Goal: Information Seeking & Learning: Learn about a topic

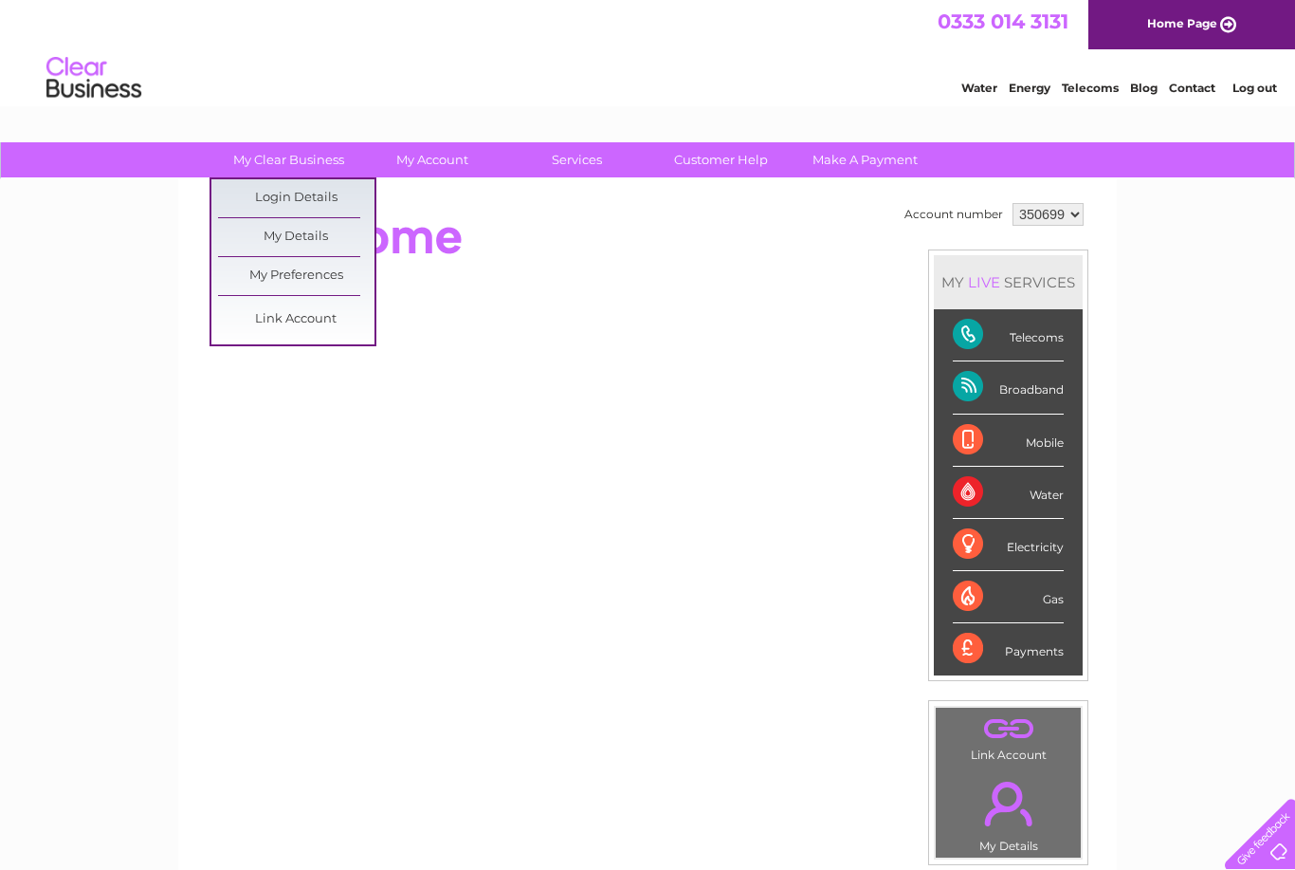
click at [293, 165] on link "My Clear Business" at bounding box center [289, 159] width 156 height 35
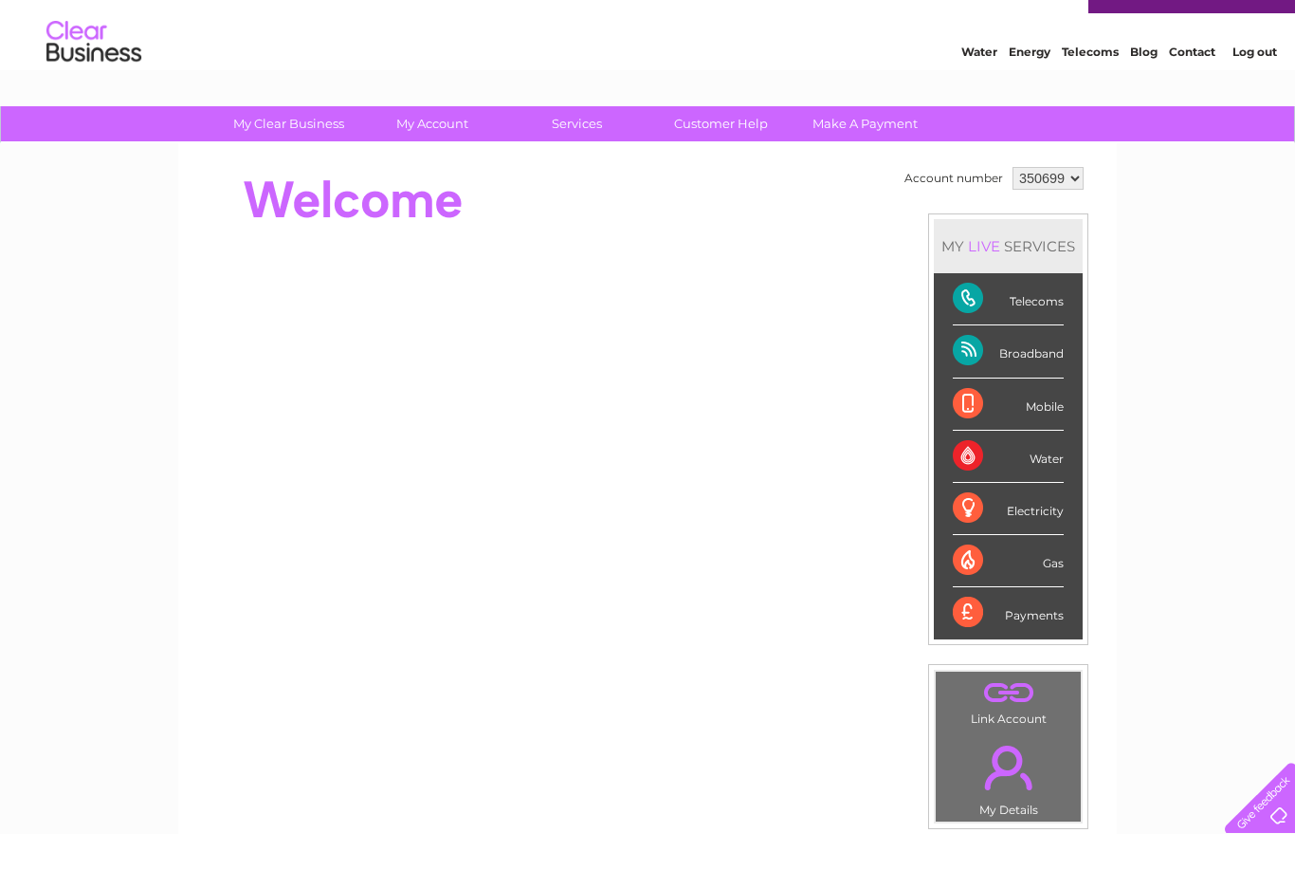
scroll to position [37, 0]
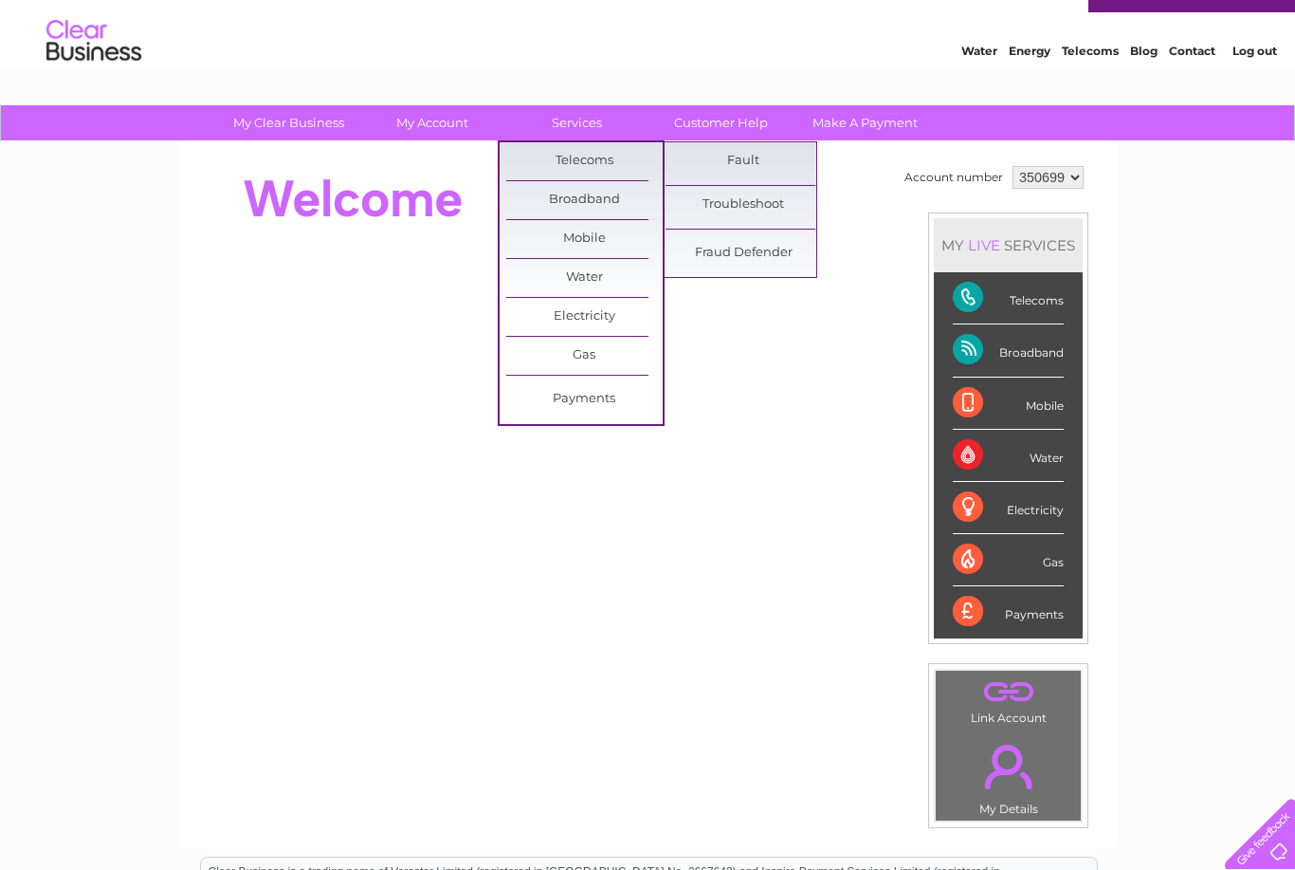
click at [699, 126] on link "Customer Help" at bounding box center [721, 122] width 156 height 35
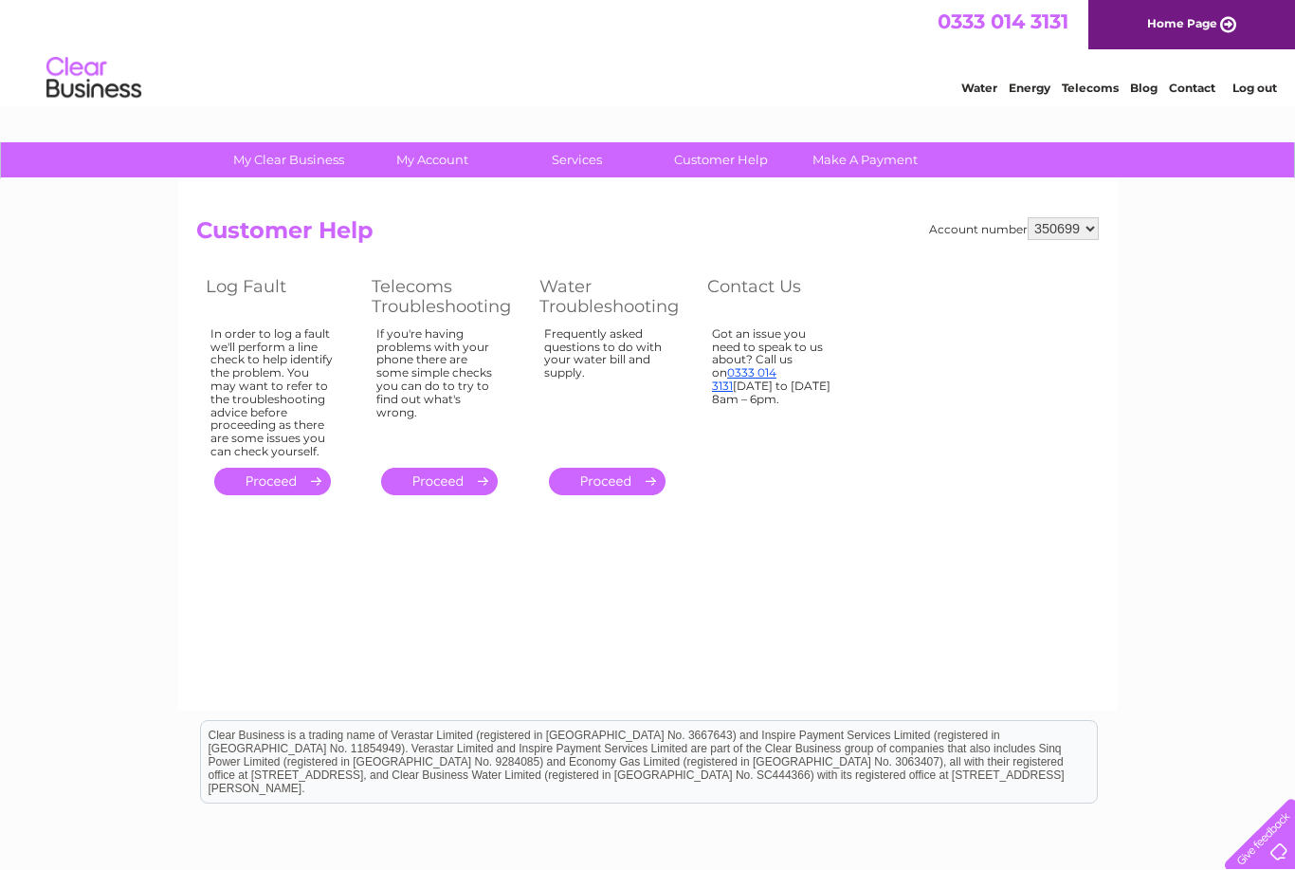
click at [882, 174] on link "Make A Payment" at bounding box center [865, 159] width 156 height 35
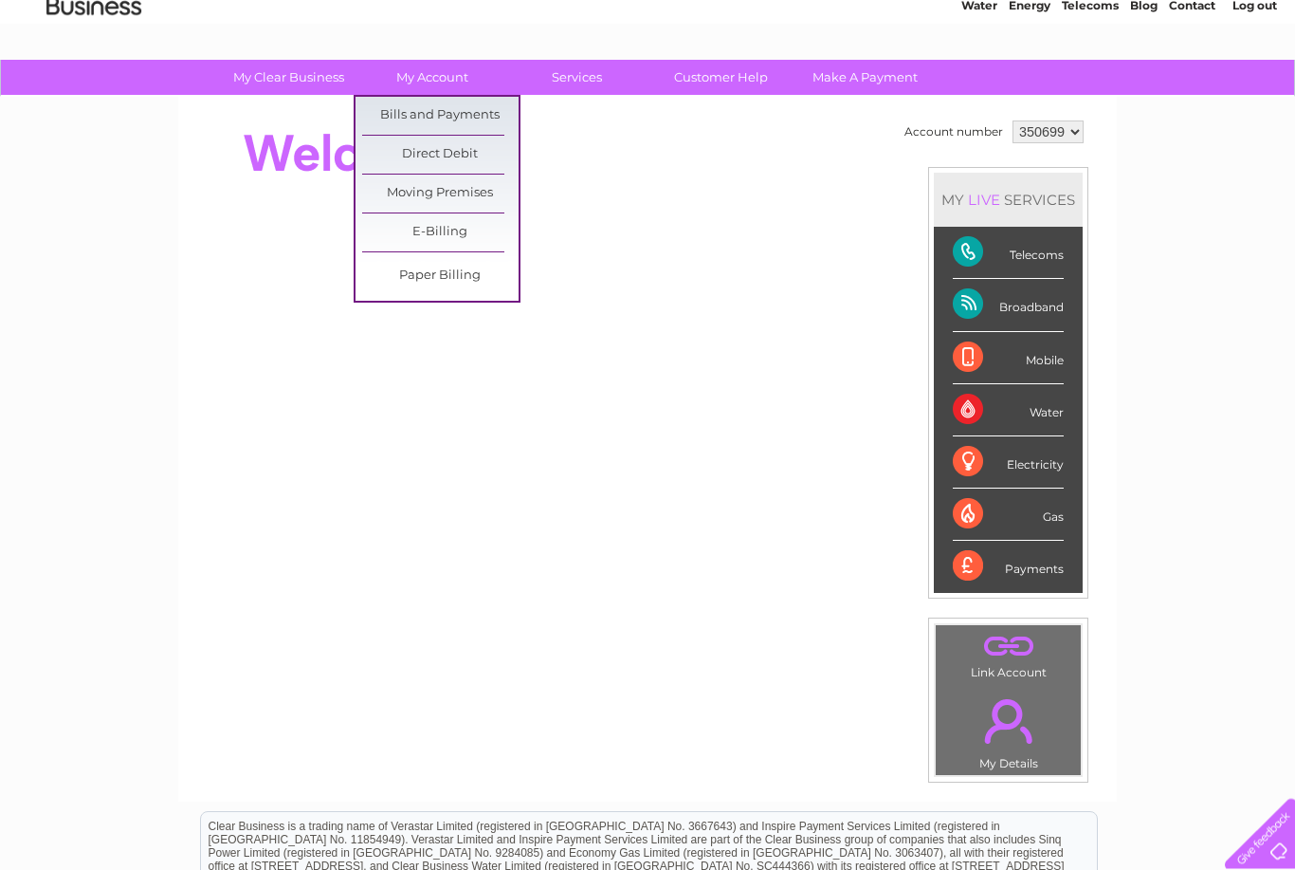
scroll to position [82, 0]
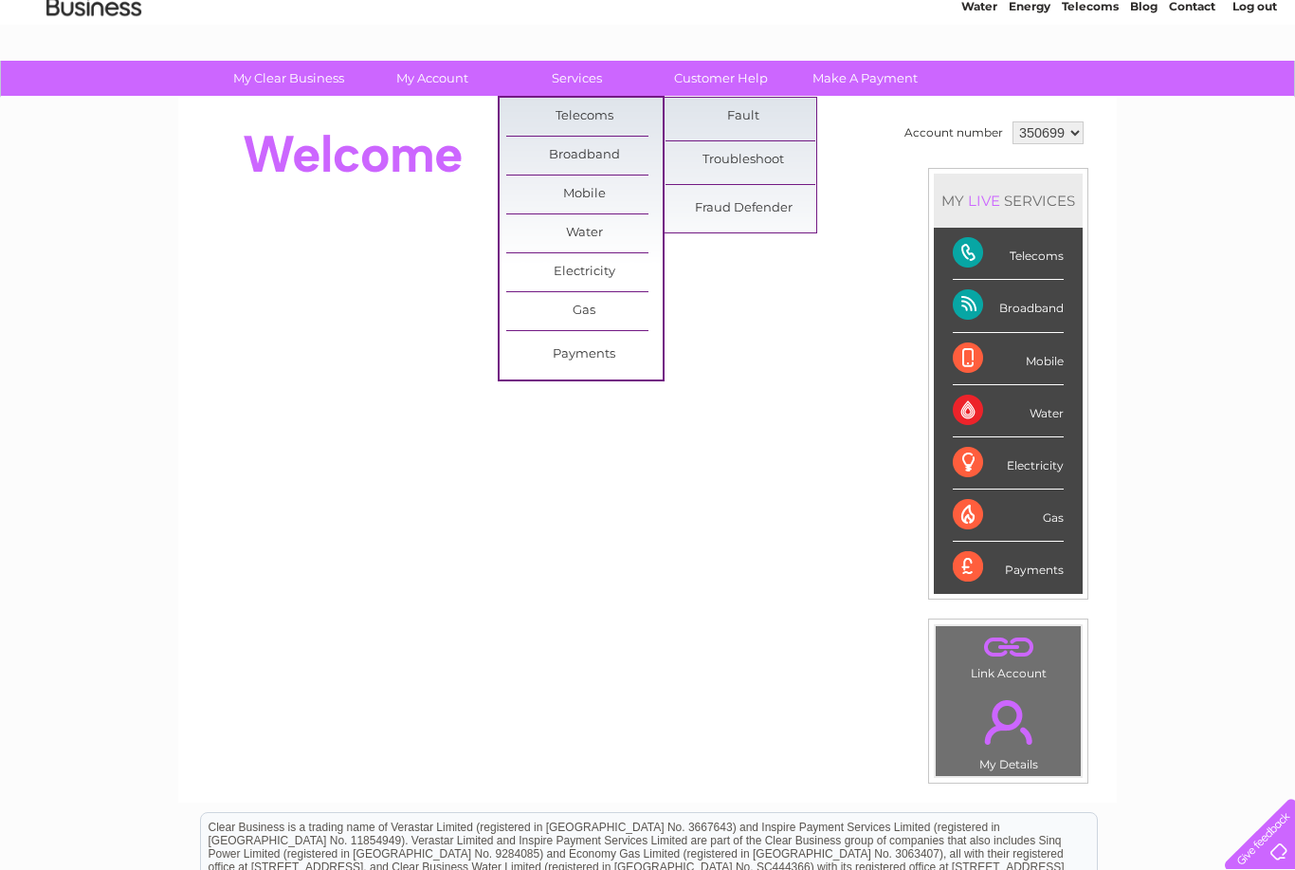
click at [759, 116] on link "Fault" at bounding box center [744, 117] width 156 height 38
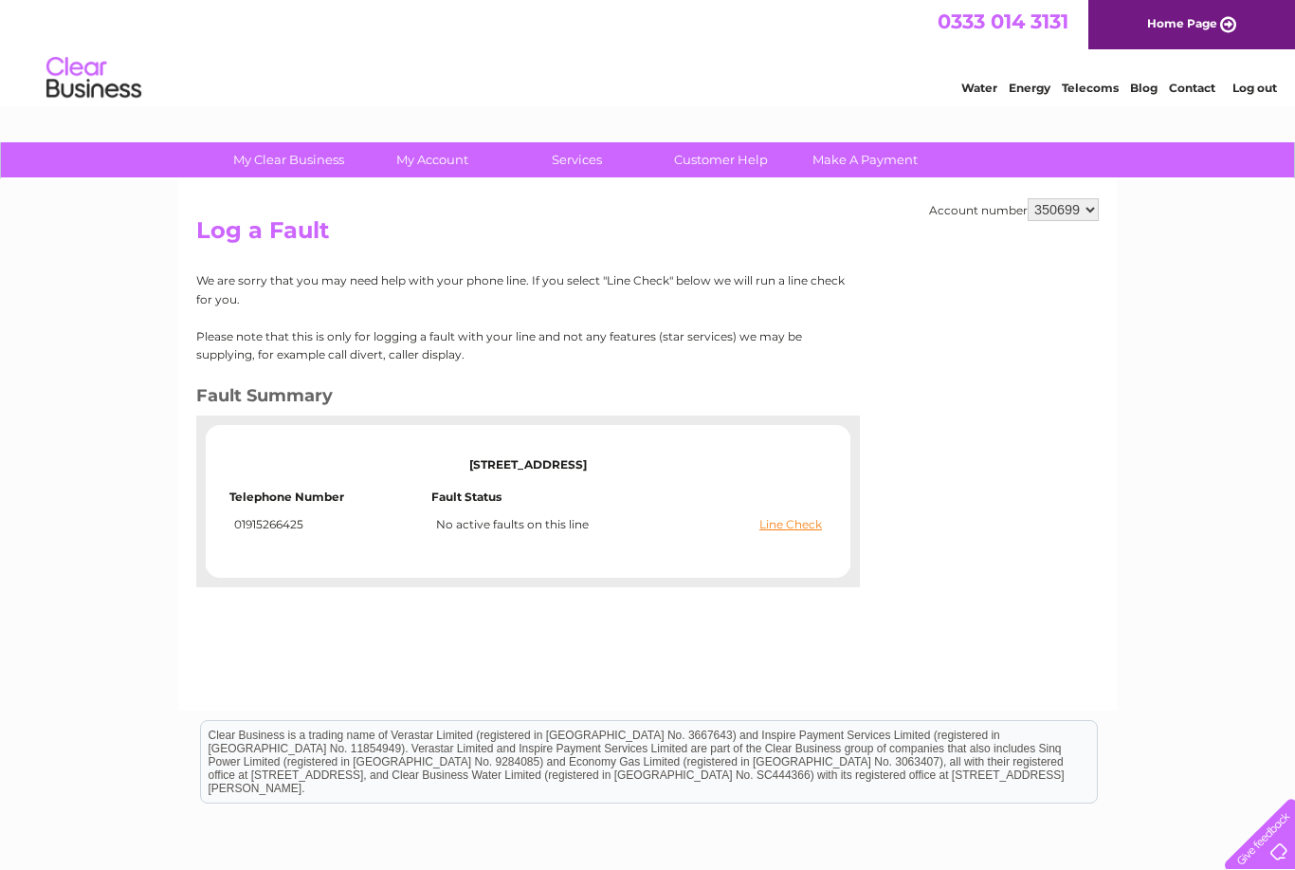
click at [800, 522] on link "Line Check" at bounding box center [791, 524] width 63 height 13
click at [807, 518] on link "Line Check" at bounding box center [791, 524] width 63 height 13
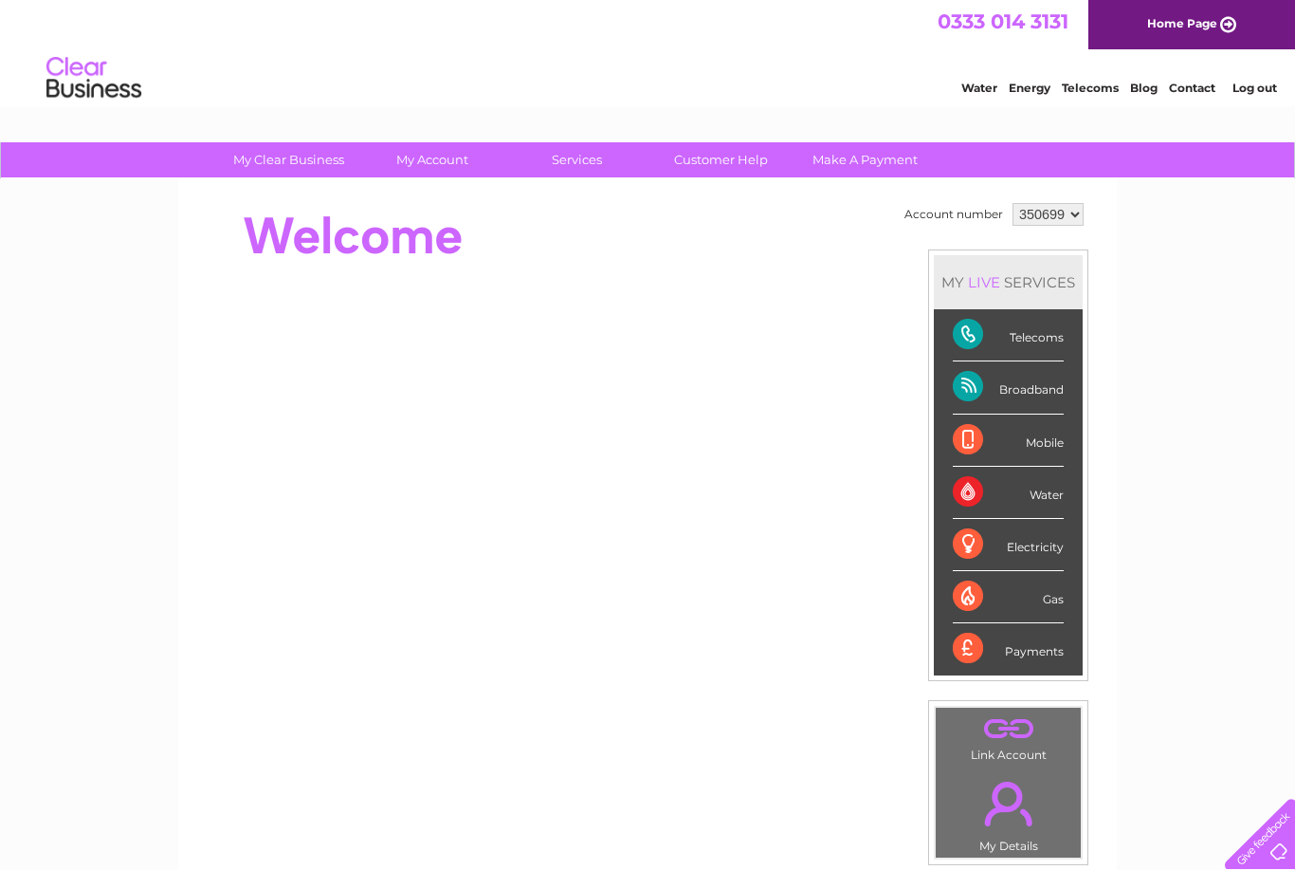
click at [705, 771] on div "Account number 350699 MY LIVE SERVICES Telecoms Broadband Mobile Water Electric…" at bounding box center [647, 531] width 939 height 705
click at [324, 850] on div "Account number 350699 MY LIVE SERVICES Telecoms Broadband Mobile Water Electric…" at bounding box center [647, 531] width 939 height 705
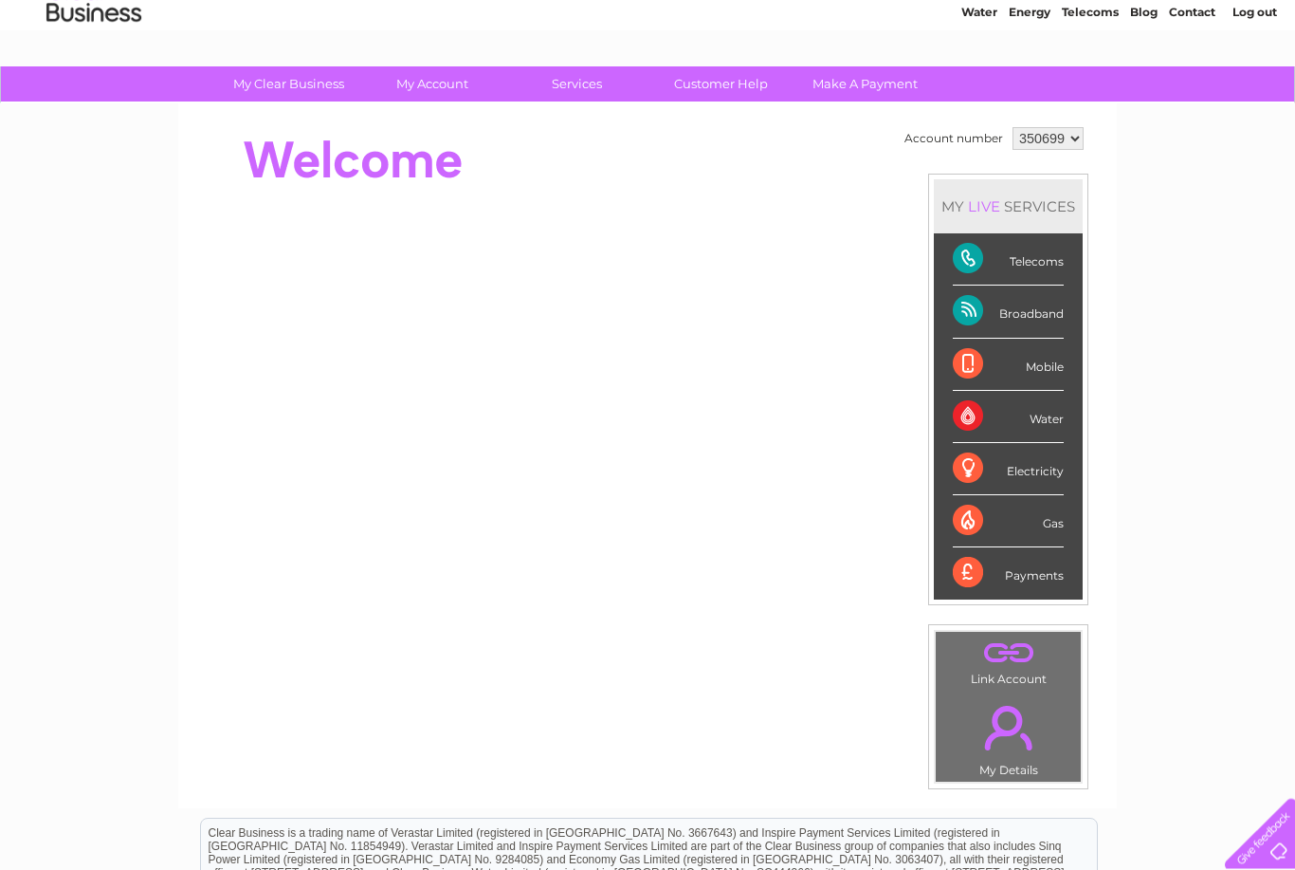
scroll to position [61, 0]
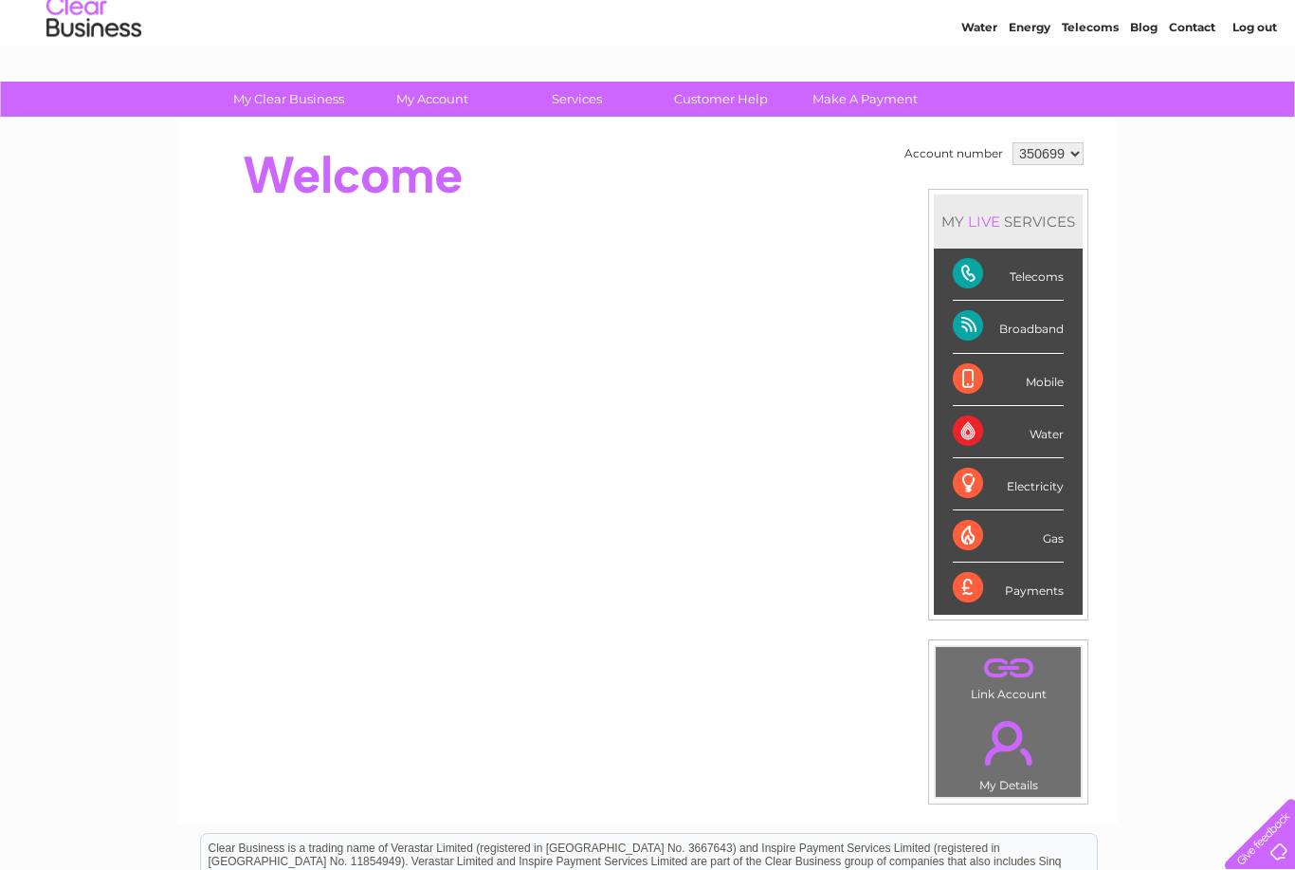
click at [730, 98] on link "Customer Help" at bounding box center [721, 99] width 156 height 35
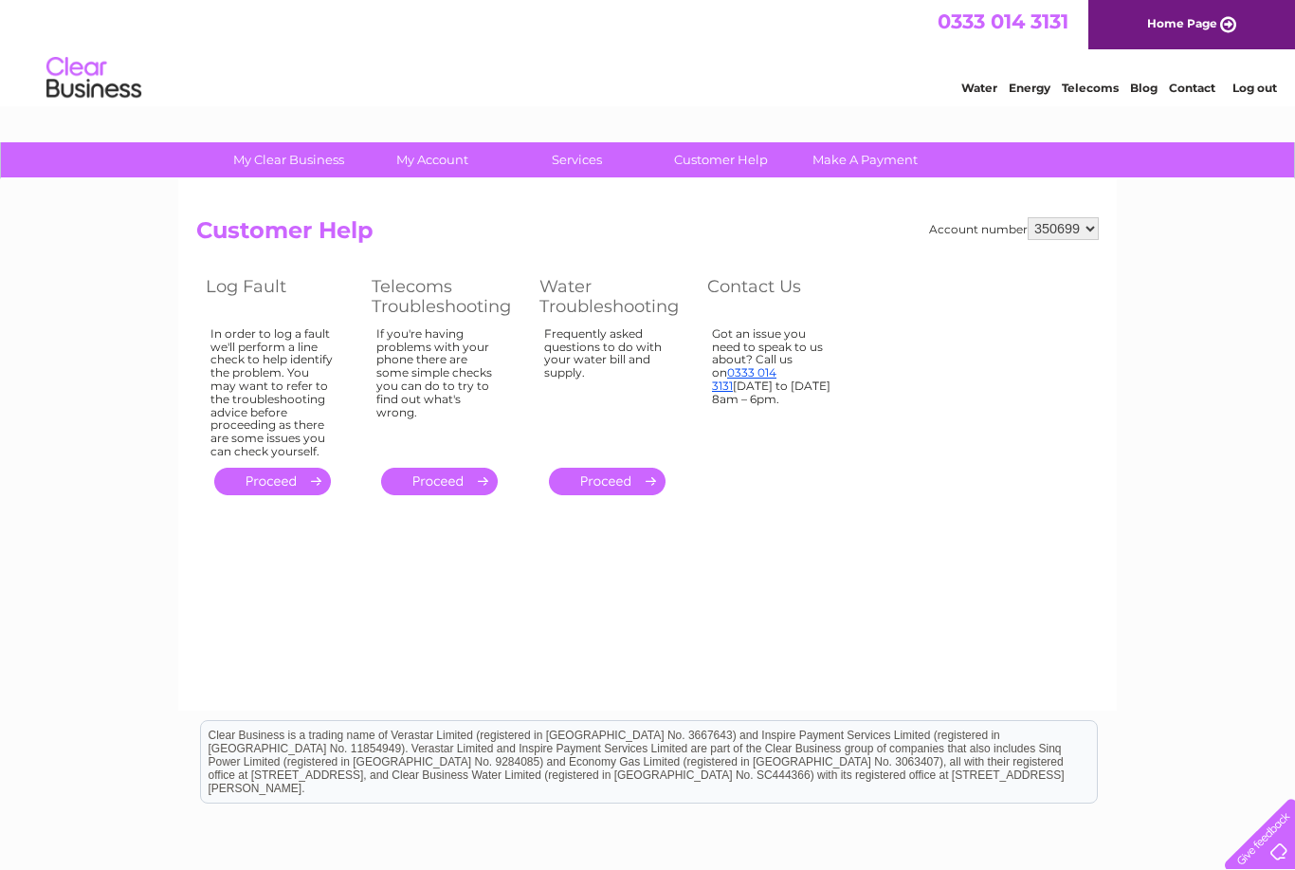
click at [777, 365] on link "0333 014 3131" at bounding box center [744, 378] width 64 height 27
click at [288, 472] on link "." at bounding box center [272, 480] width 117 height 27
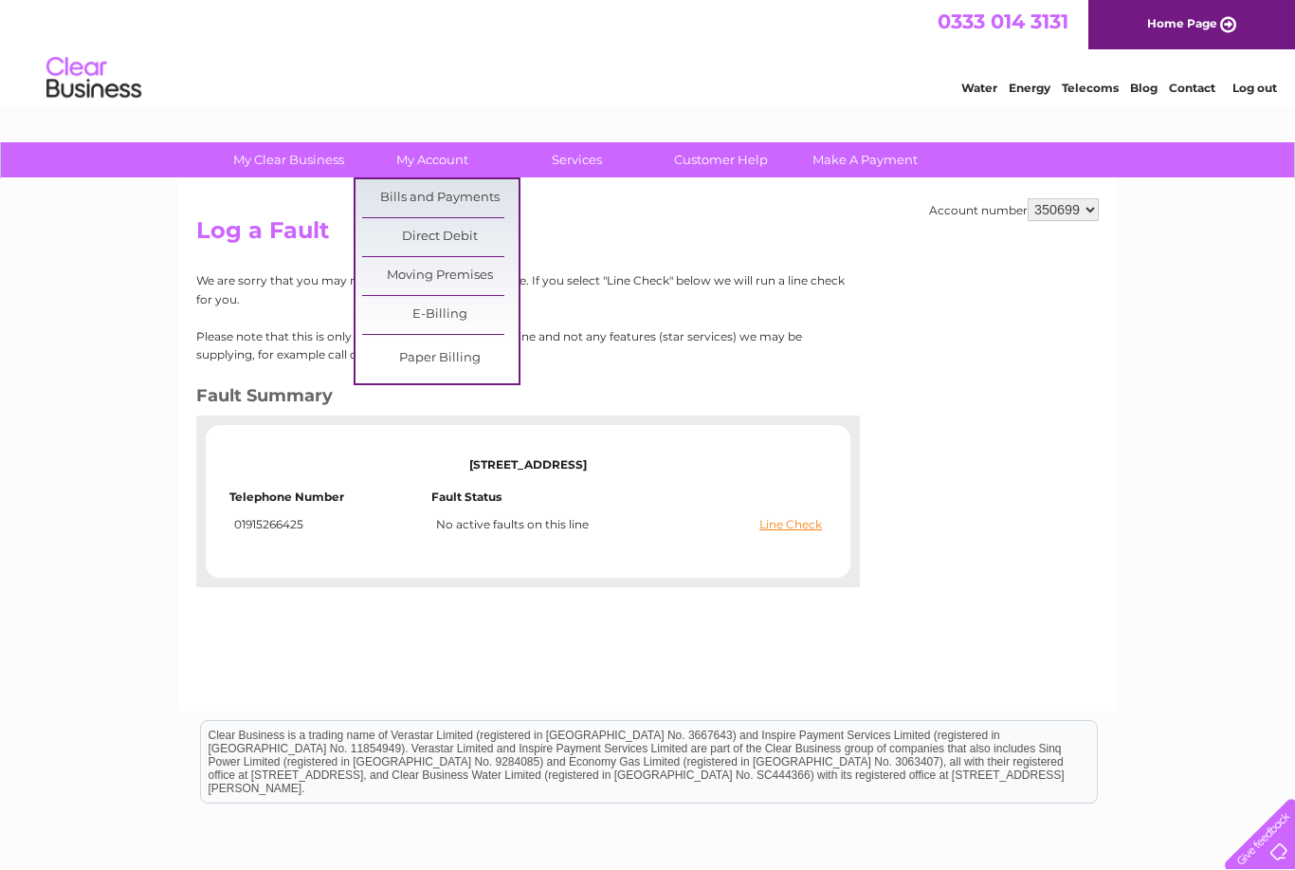
click at [123, 483] on div "My Clear Business Login Details My Details My Preferences Link Account My Accou…" at bounding box center [647, 588] width 1295 height 892
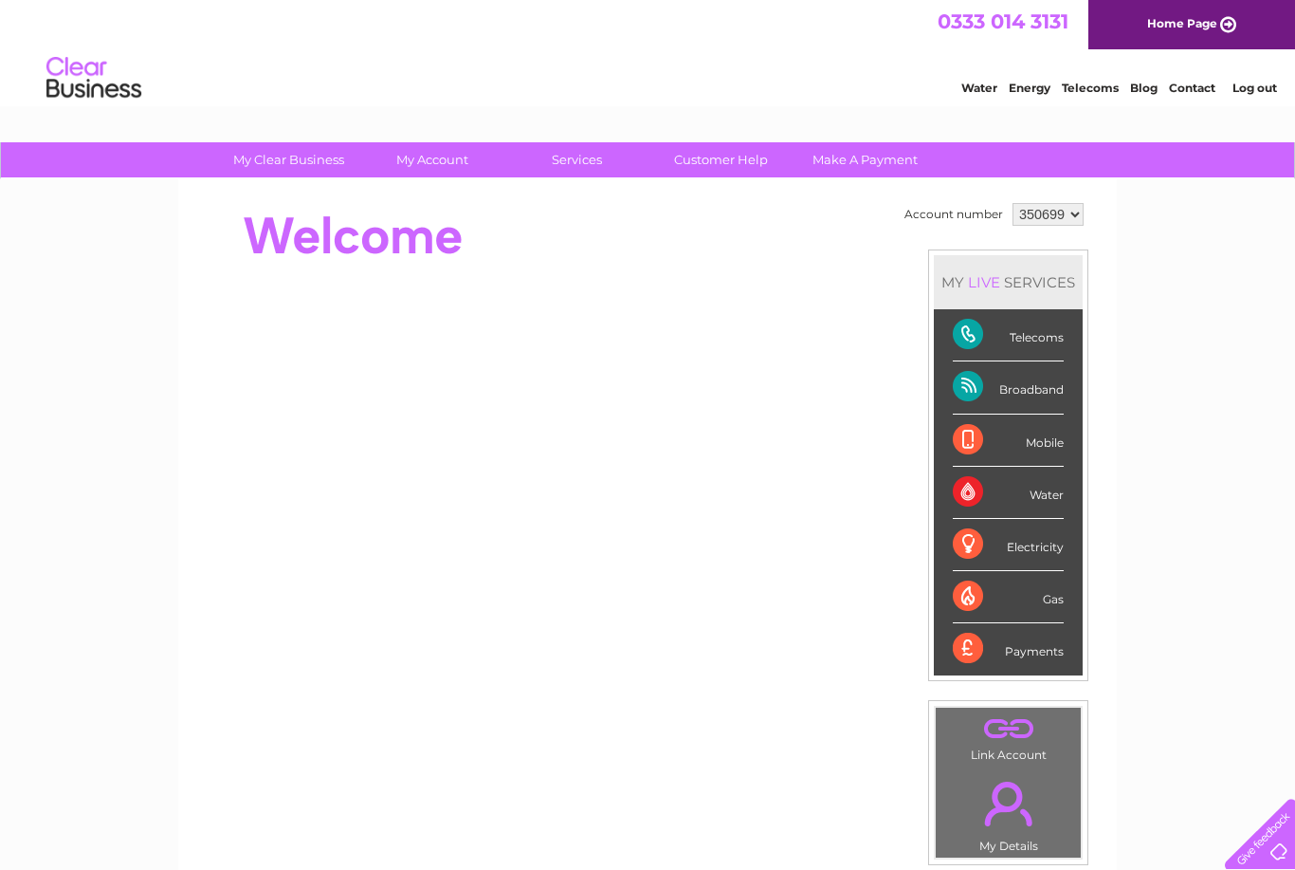
click at [1051, 330] on div "Telecoms" at bounding box center [1008, 335] width 111 height 52
click at [982, 335] on div "Telecoms" at bounding box center [1008, 335] width 111 height 52
click at [1034, 282] on div "MY LIVE SERVICES" at bounding box center [1008, 282] width 149 height 54
click at [1058, 341] on div "Telecoms" at bounding box center [1008, 335] width 111 height 52
click at [1061, 339] on div "Telecoms" at bounding box center [1008, 335] width 111 height 52
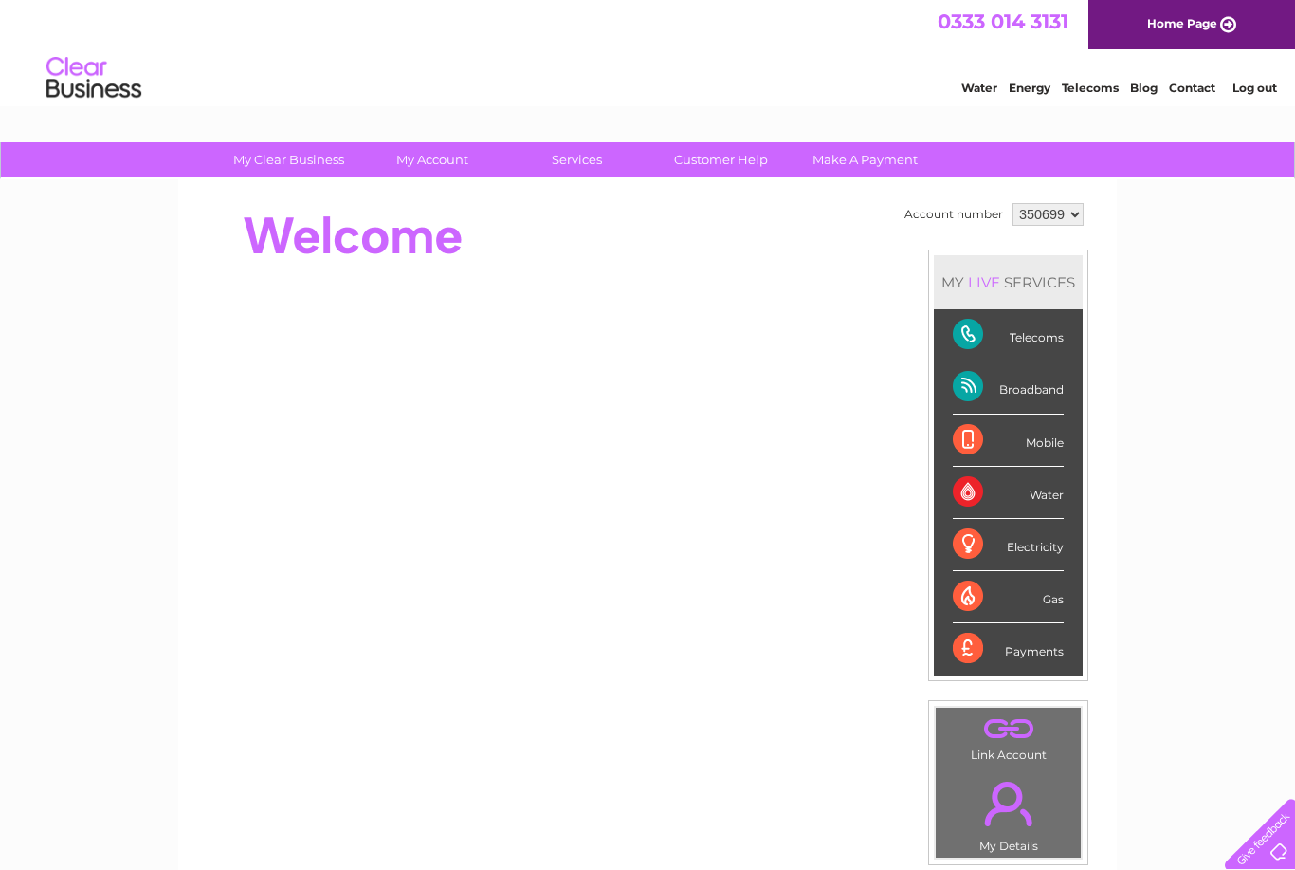
click at [1053, 333] on div "Telecoms" at bounding box center [1008, 335] width 111 height 52
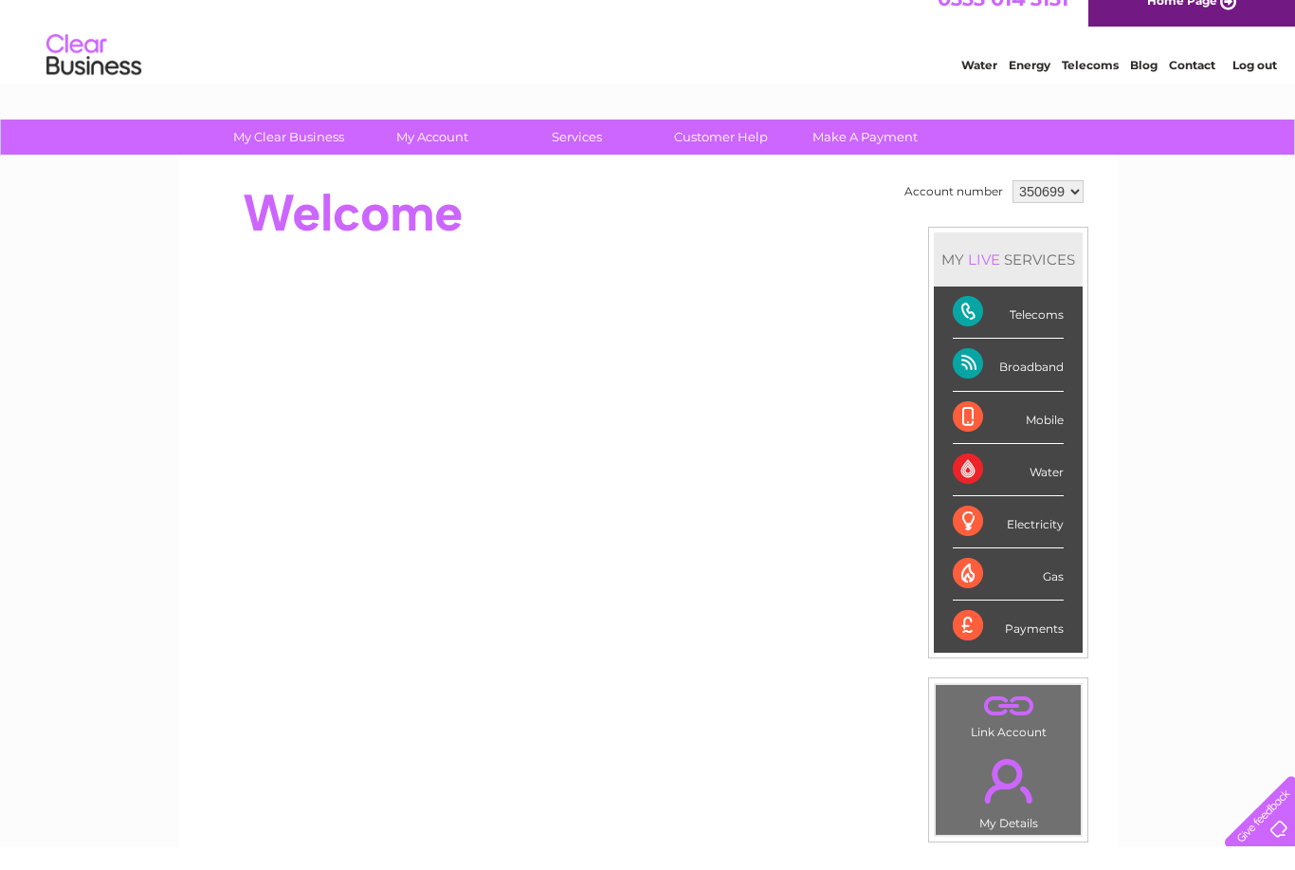
scroll to position [25, 0]
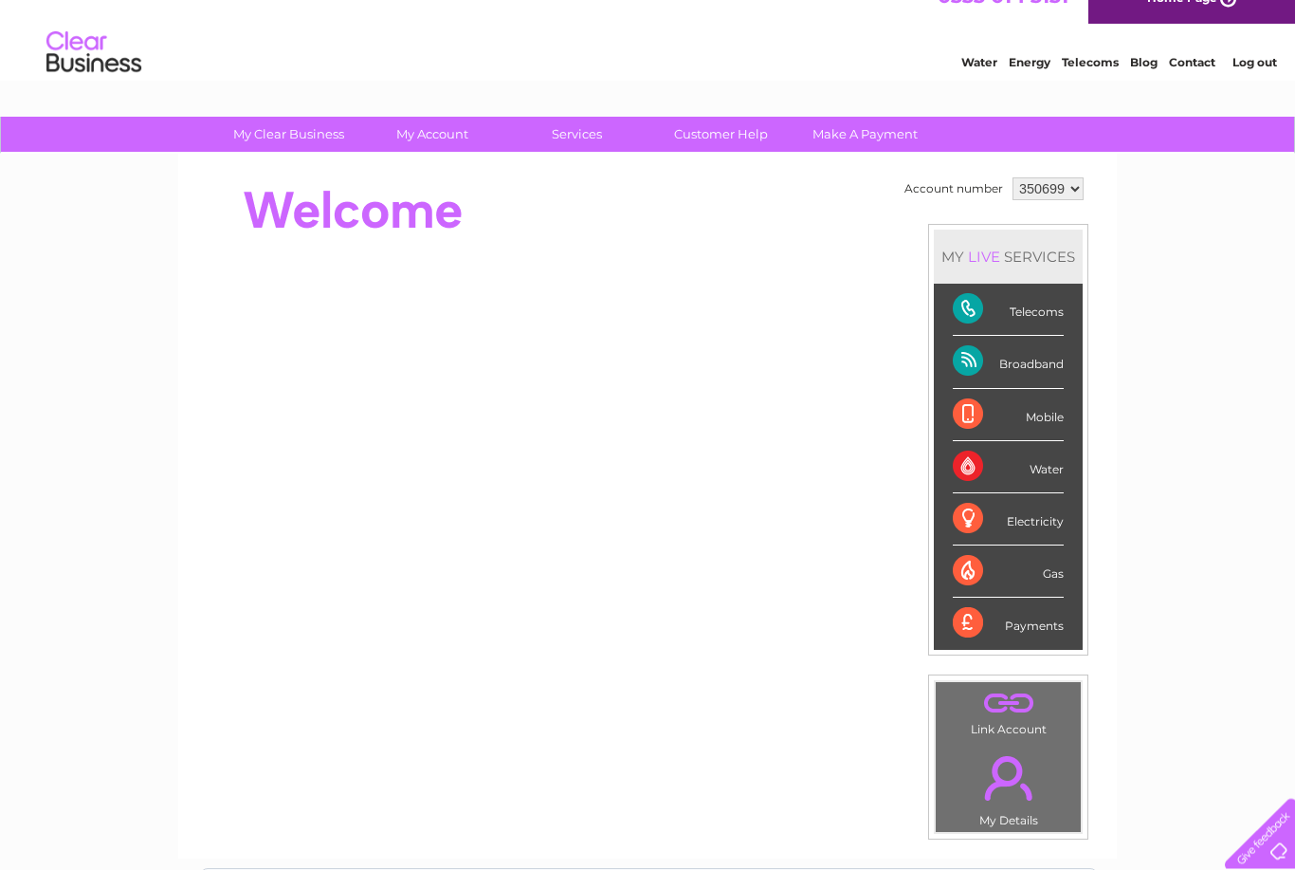
click at [1064, 321] on div "Telecoms" at bounding box center [1008, 310] width 111 height 52
click at [1059, 314] on div "Telecoms" at bounding box center [1008, 310] width 111 height 52
click at [1048, 310] on div "Telecoms" at bounding box center [1008, 310] width 111 height 52
click at [987, 314] on div "Telecoms" at bounding box center [1008, 310] width 111 height 52
click at [986, 311] on div "Telecoms" at bounding box center [1008, 310] width 111 height 52
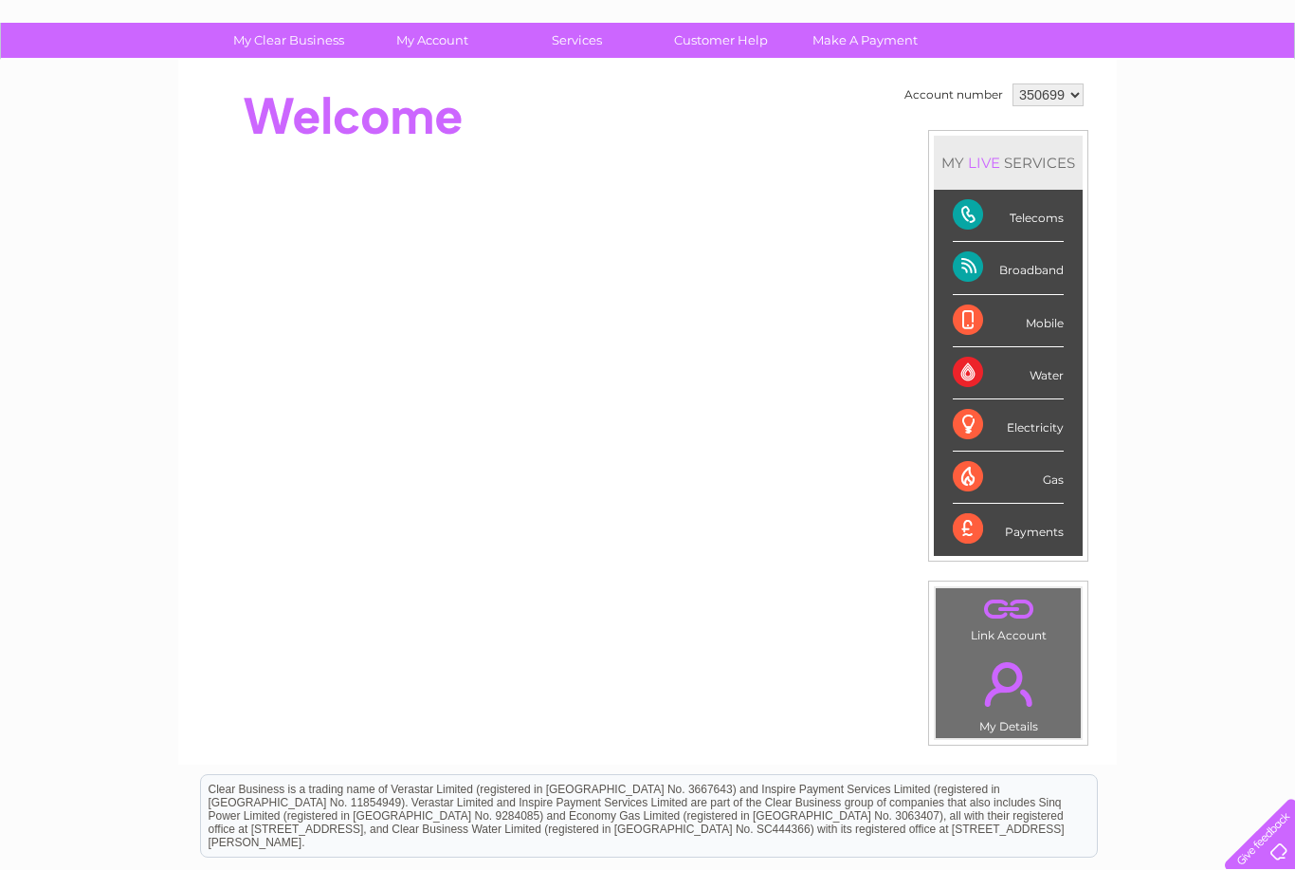
scroll to position [290, 0]
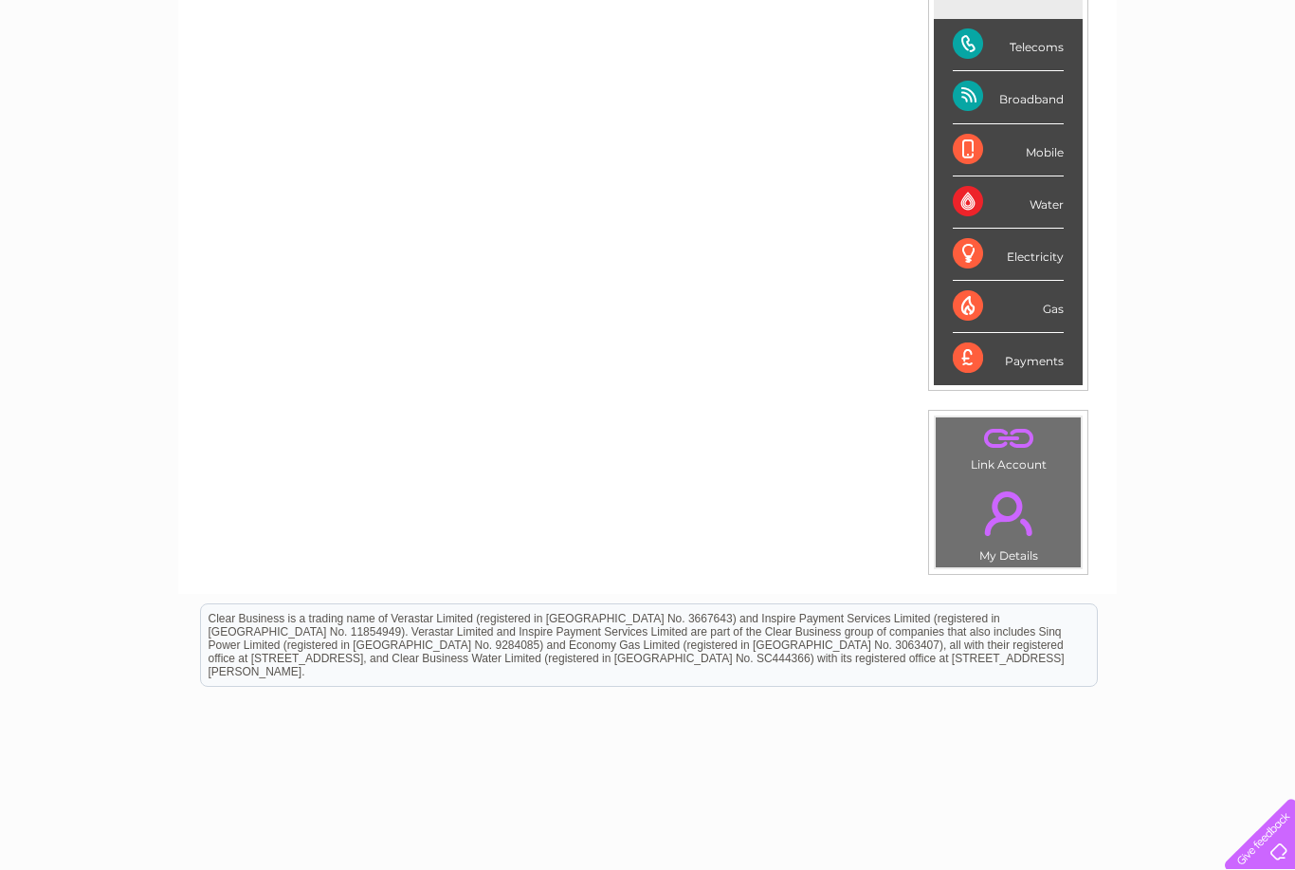
click at [1015, 543] on link "." at bounding box center [1009, 513] width 136 height 66
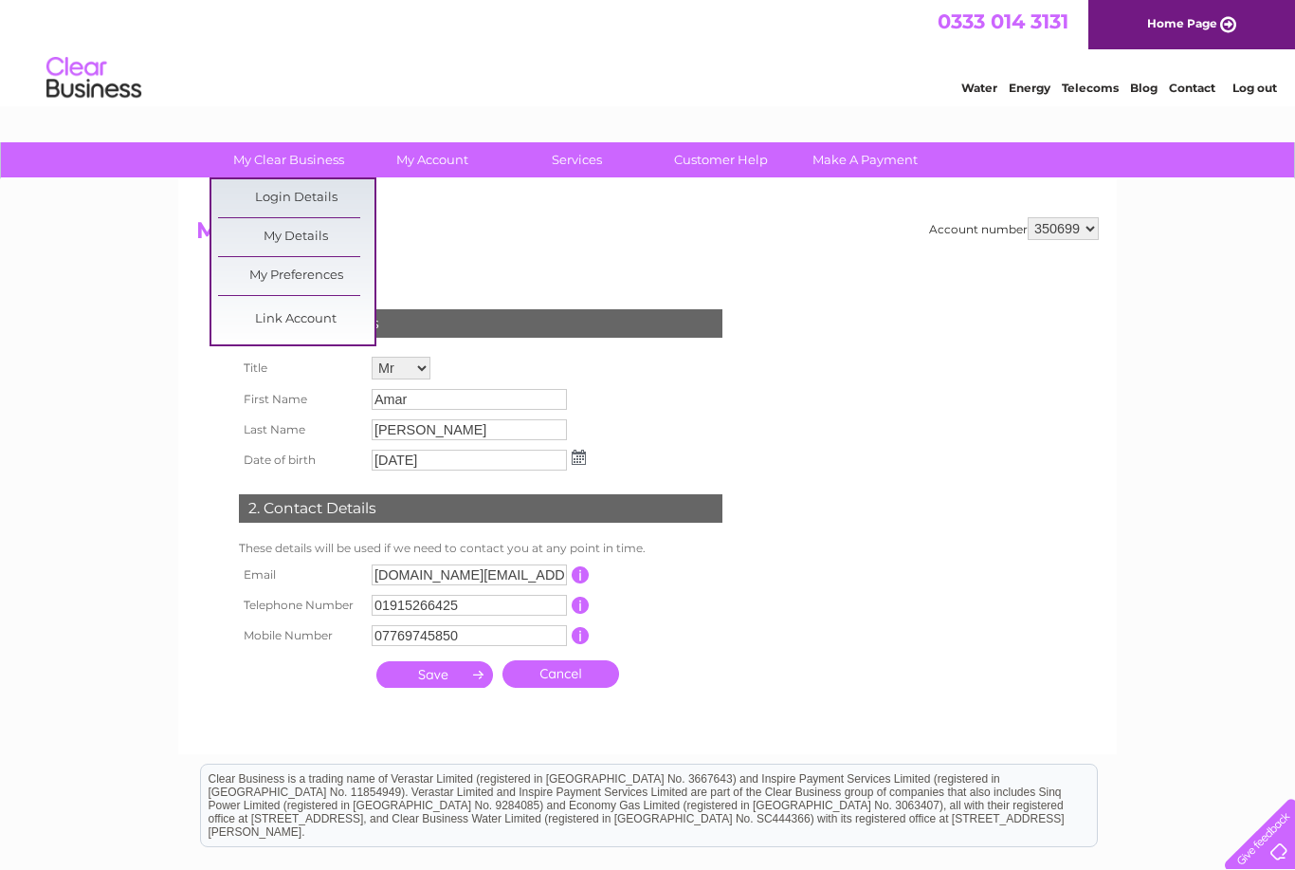
click at [264, 274] on link "My Preferences" at bounding box center [296, 276] width 156 height 38
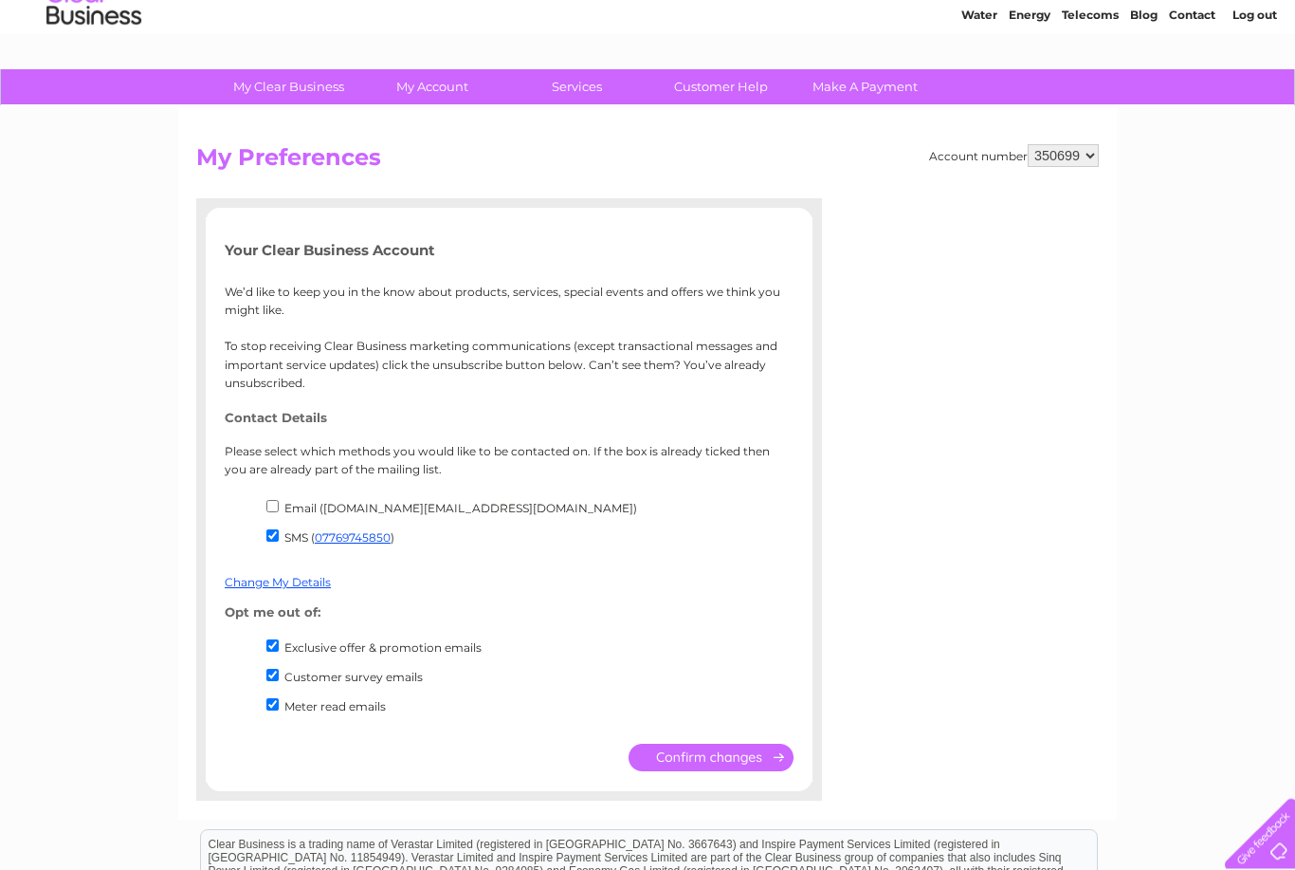
scroll to position [65, 0]
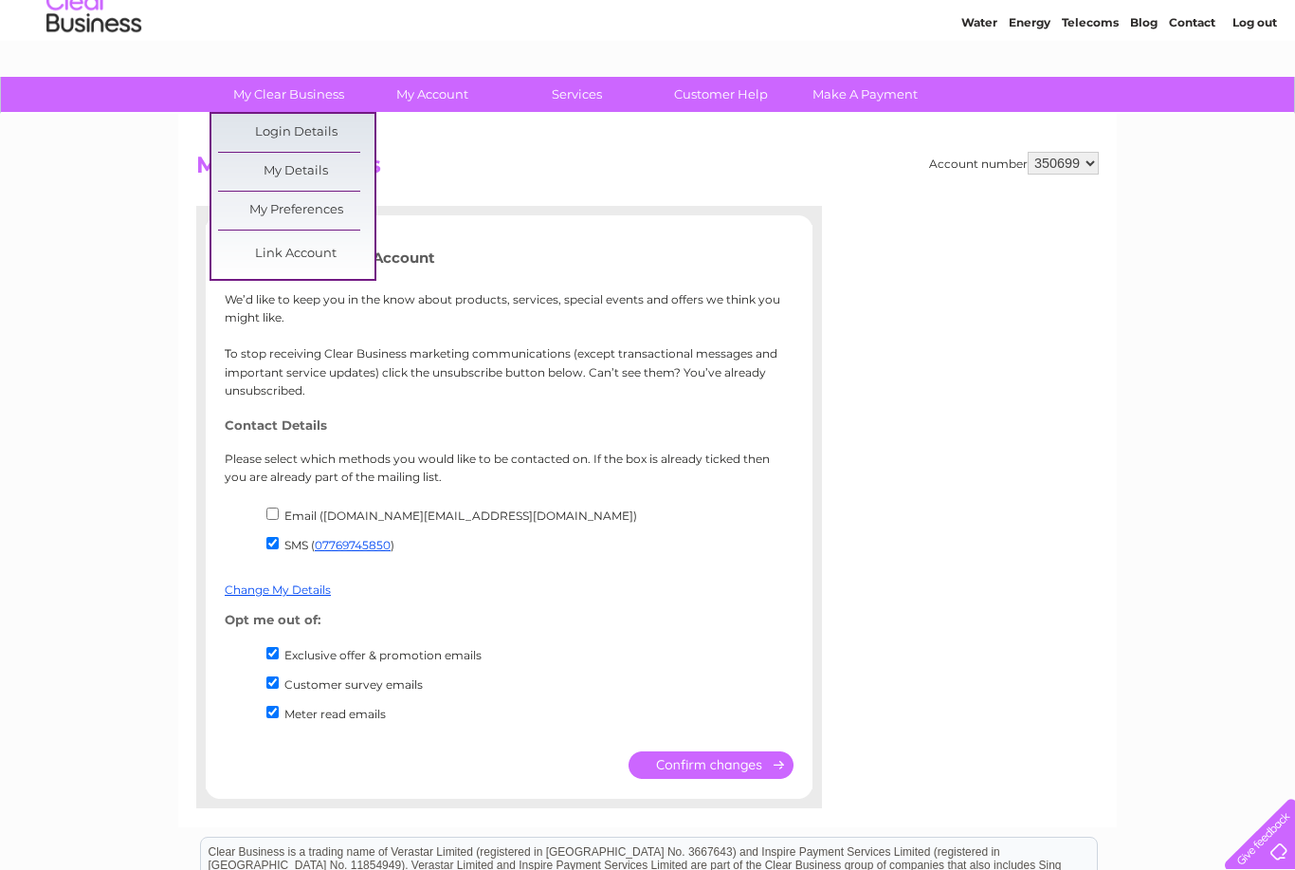
click at [252, 247] on link "Link Account" at bounding box center [296, 254] width 156 height 38
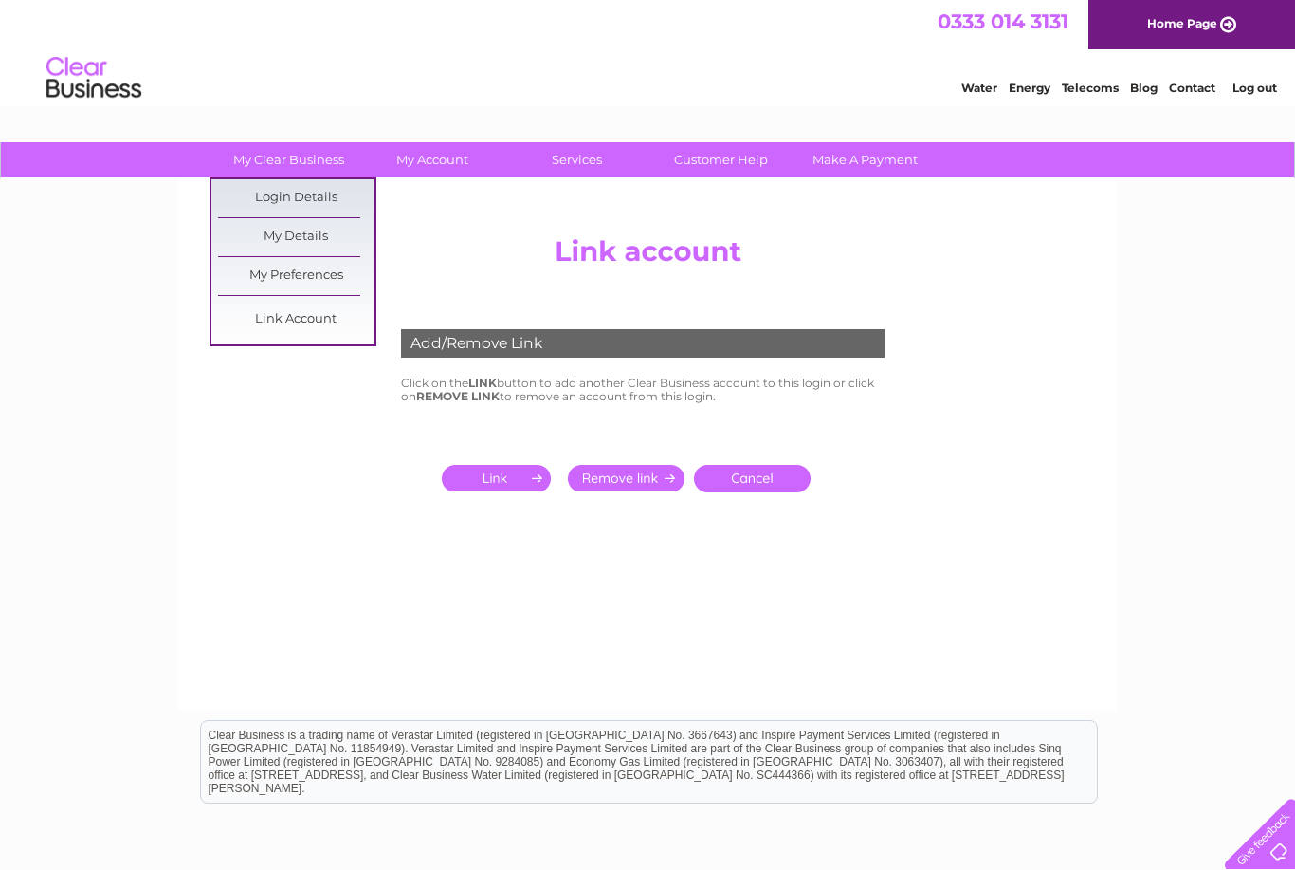
click at [257, 193] on link "Login Details" at bounding box center [296, 198] width 156 height 38
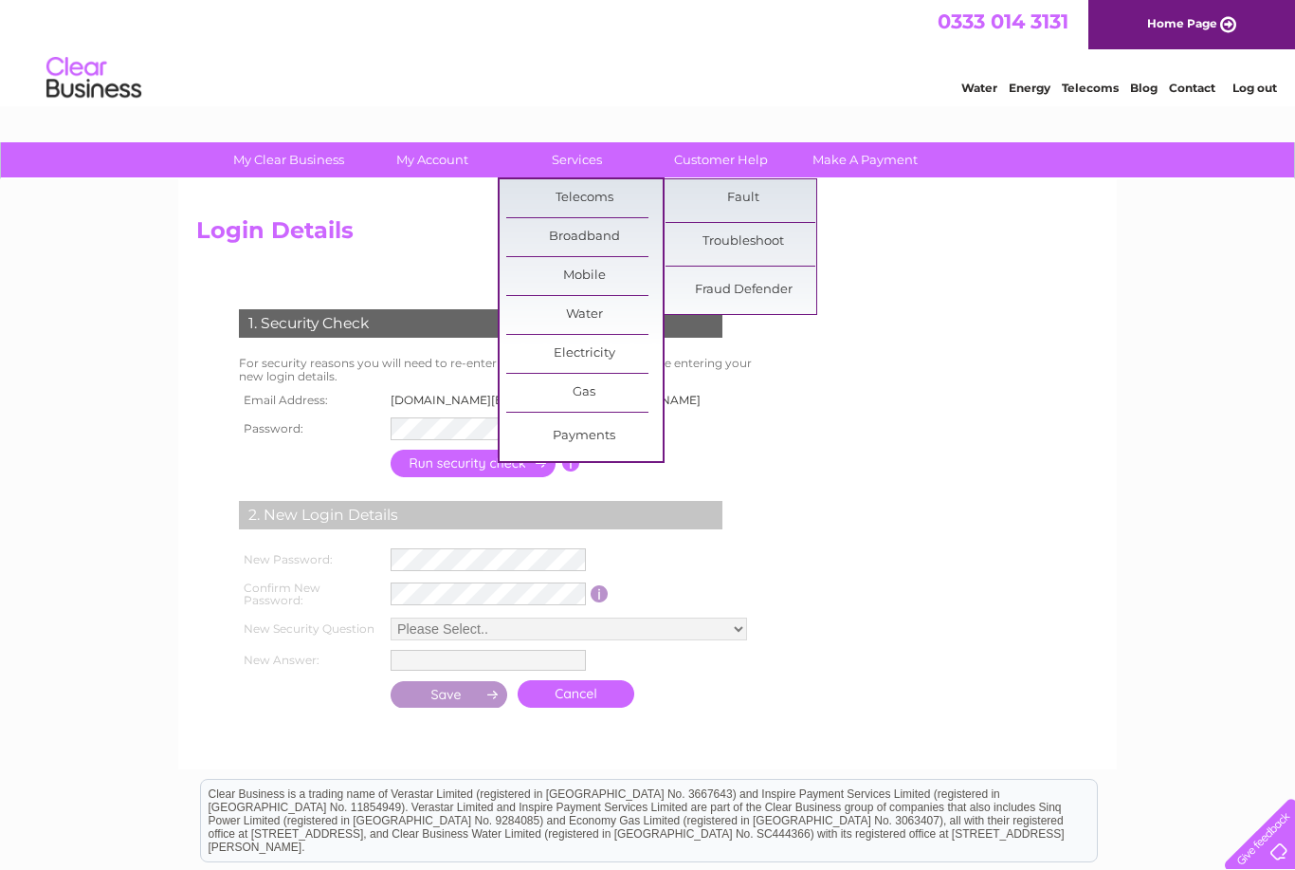
click at [763, 248] on link "Troubleshoot" at bounding box center [744, 242] width 156 height 38
click at [760, 279] on link "Fraud Defender" at bounding box center [744, 290] width 156 height 38
click at [747, 162] on link "Customer Help" at bounding box center [721, 159] width 156 height 35
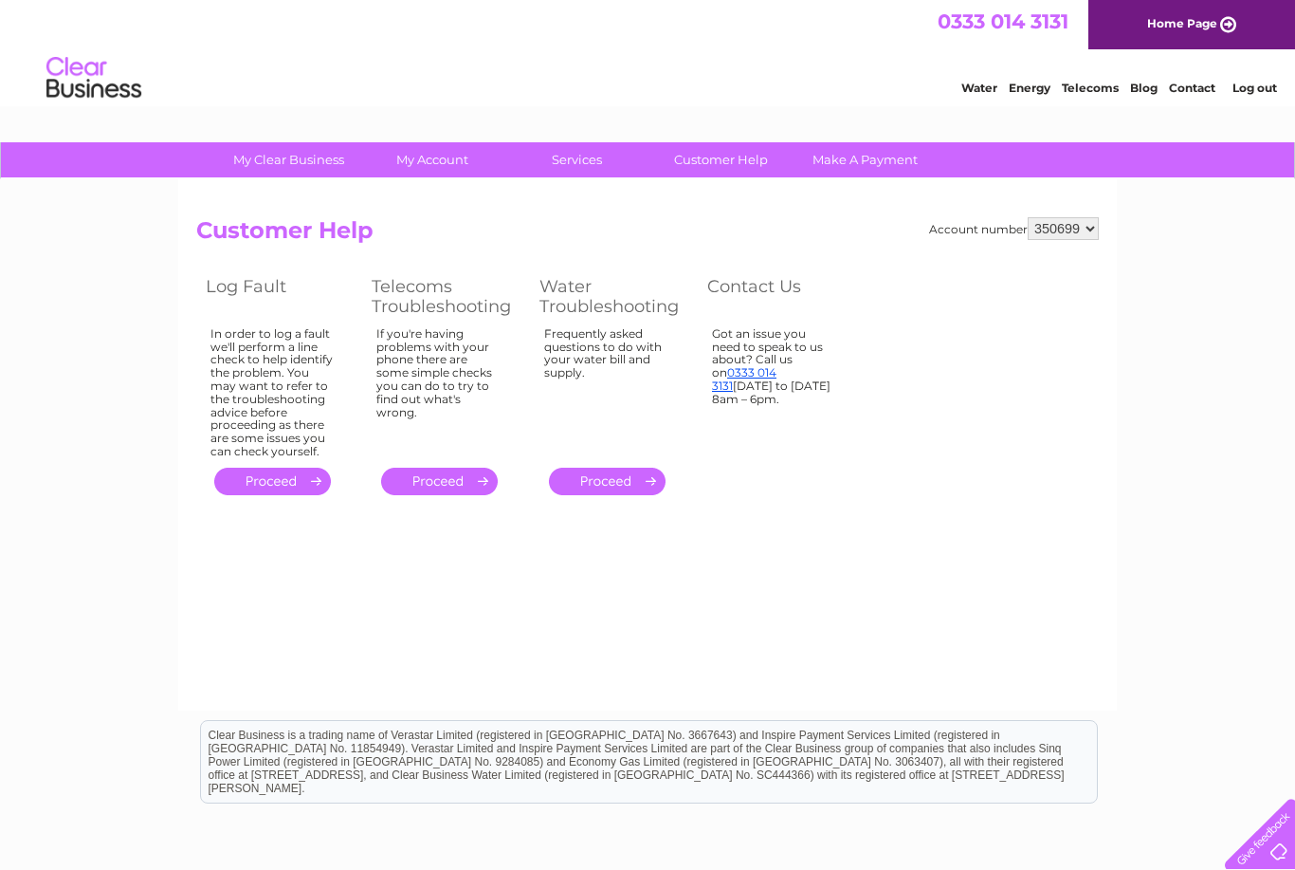
click at [470, 467] on link "." at bounding box center [439, 480] width 117 height 27
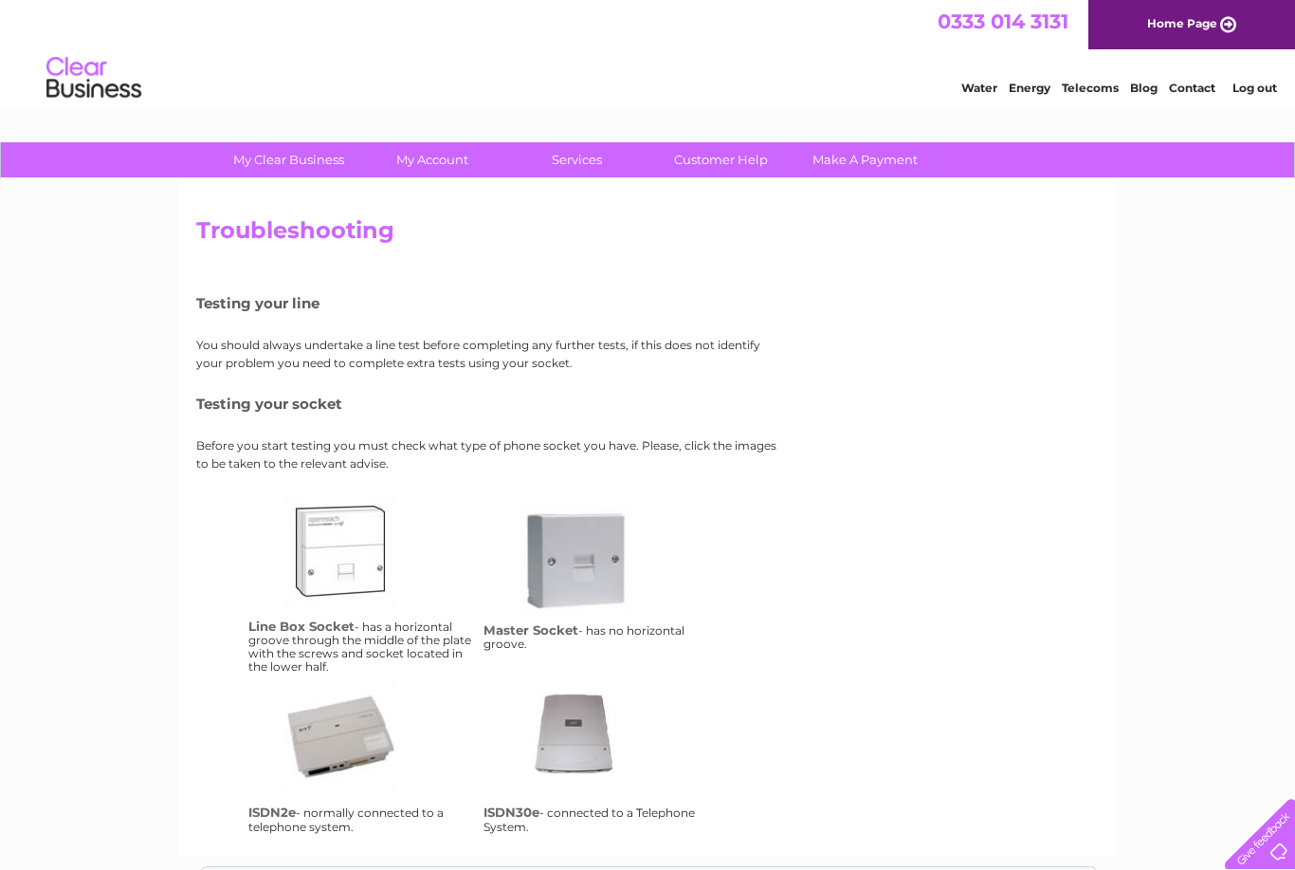
click at [737, 165] on link "Customer Help" at bounding box center [721, 159] width 156 height 35
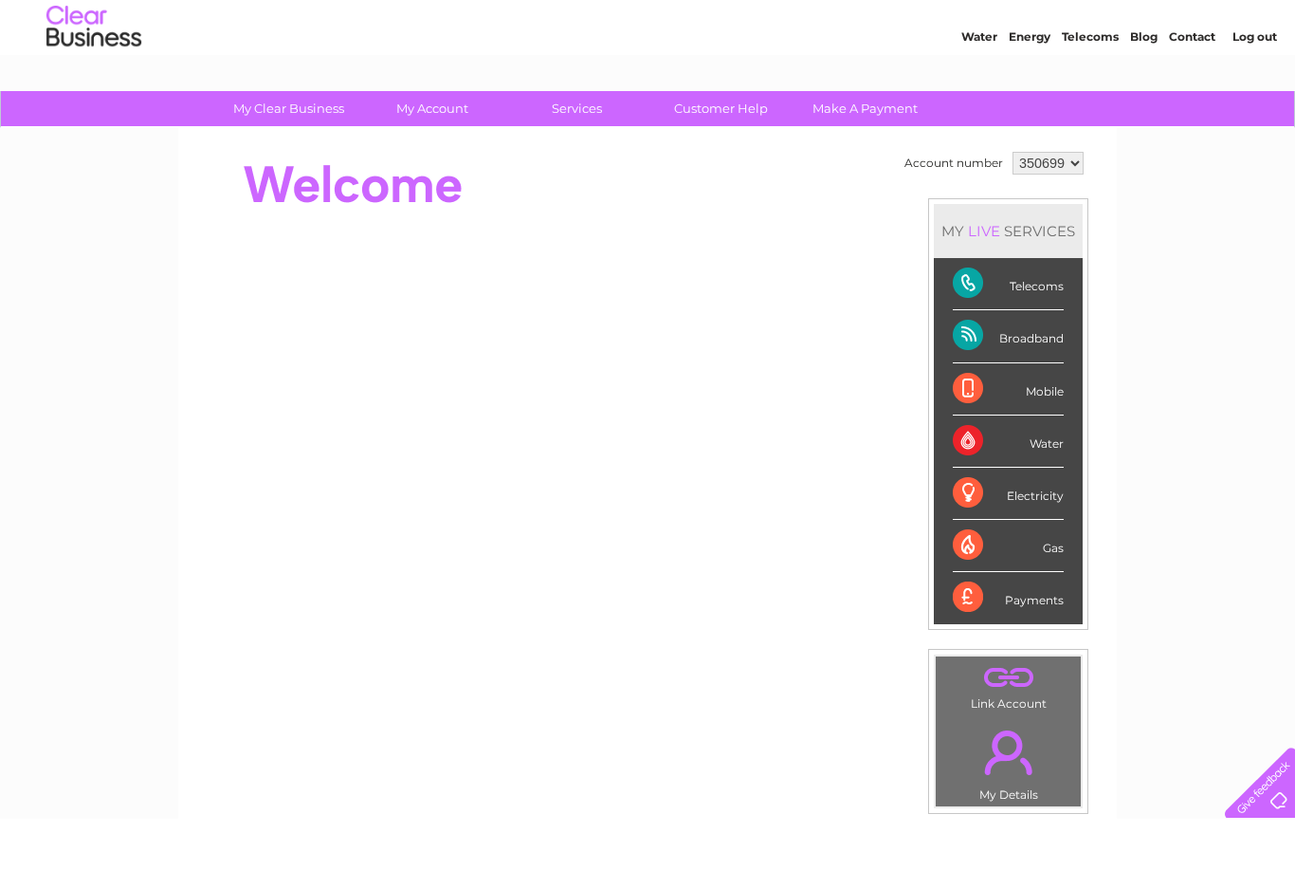
scroll to position [51, 0]
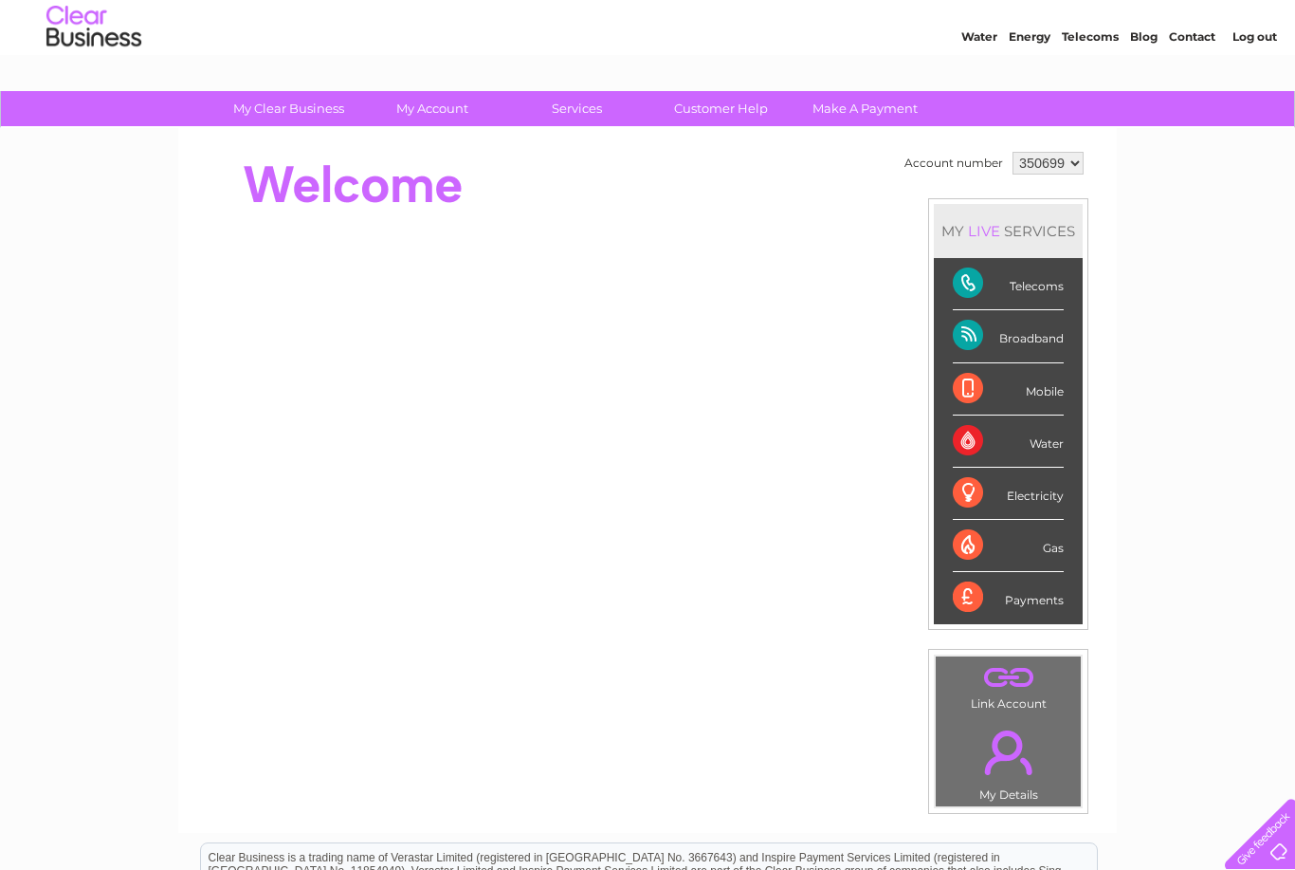
click at [1033, 284] on div "Telecoms" at bounding box center [1008, 284] width 111 height 52
click at [1105, 315] on div "Account number 350699 MY LIVE SERVICES Telecoms Broadband Mobile Water Electric…" at bounding box center [647, 480] width 939 height 705
click at [1126, 326] on div "My Clear Business Login Details My Details My Preferences Link Account My Accou…" at bounding box center [647, 624] width 1295 height 1066
click at [1064, 284] on div "Telecoms" at bounding box center [1008, 284] width 111 height 52
click at [1057, 293] on div "Telecoms" at bounding box center [1008, 284] width 111 height 52
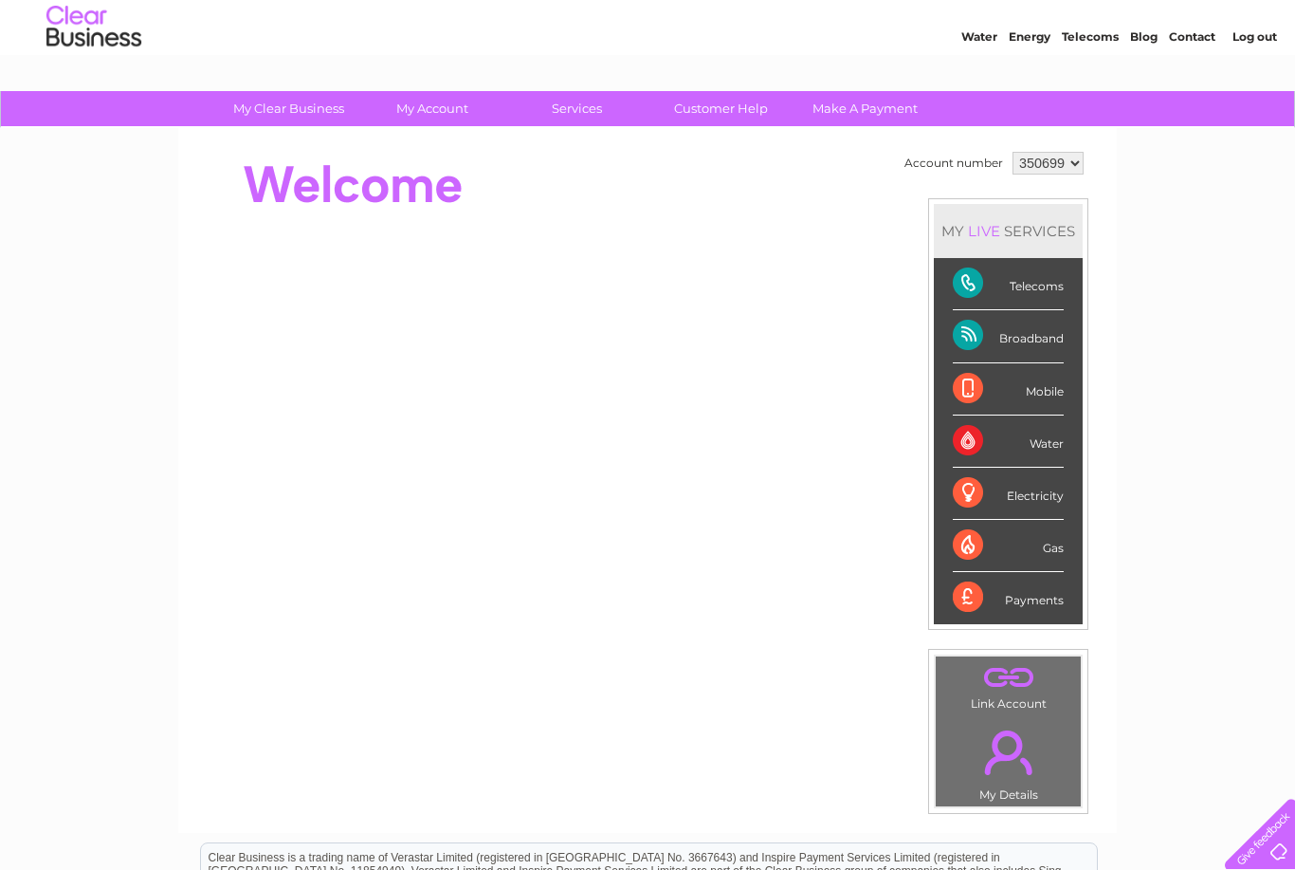
click at [1058, 287] on div "Telecoms" at bounding box center [1008, 284] width 111 height 52
click at [1054, 284] on div "Telecoms" at bounding box center [1008, 284] width 111 height 52
click at [1055, 282] on div "Telecoms" at bounding box center [1008, 284] width 111 height 52
click at [1064, 283] on div "Telecoms" at bounding box center [1008, 284] width 111 height 52
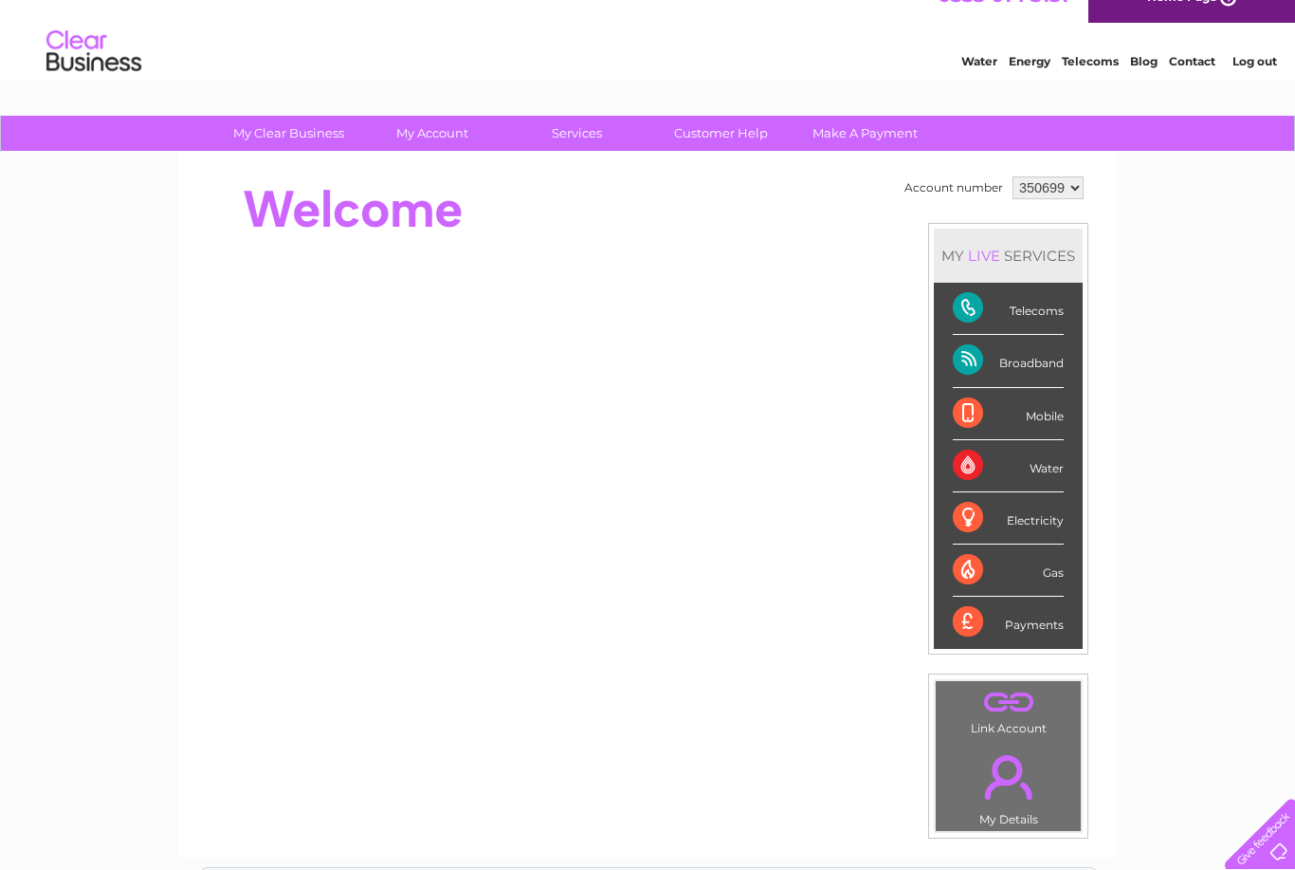
scroll to position [0, 0]
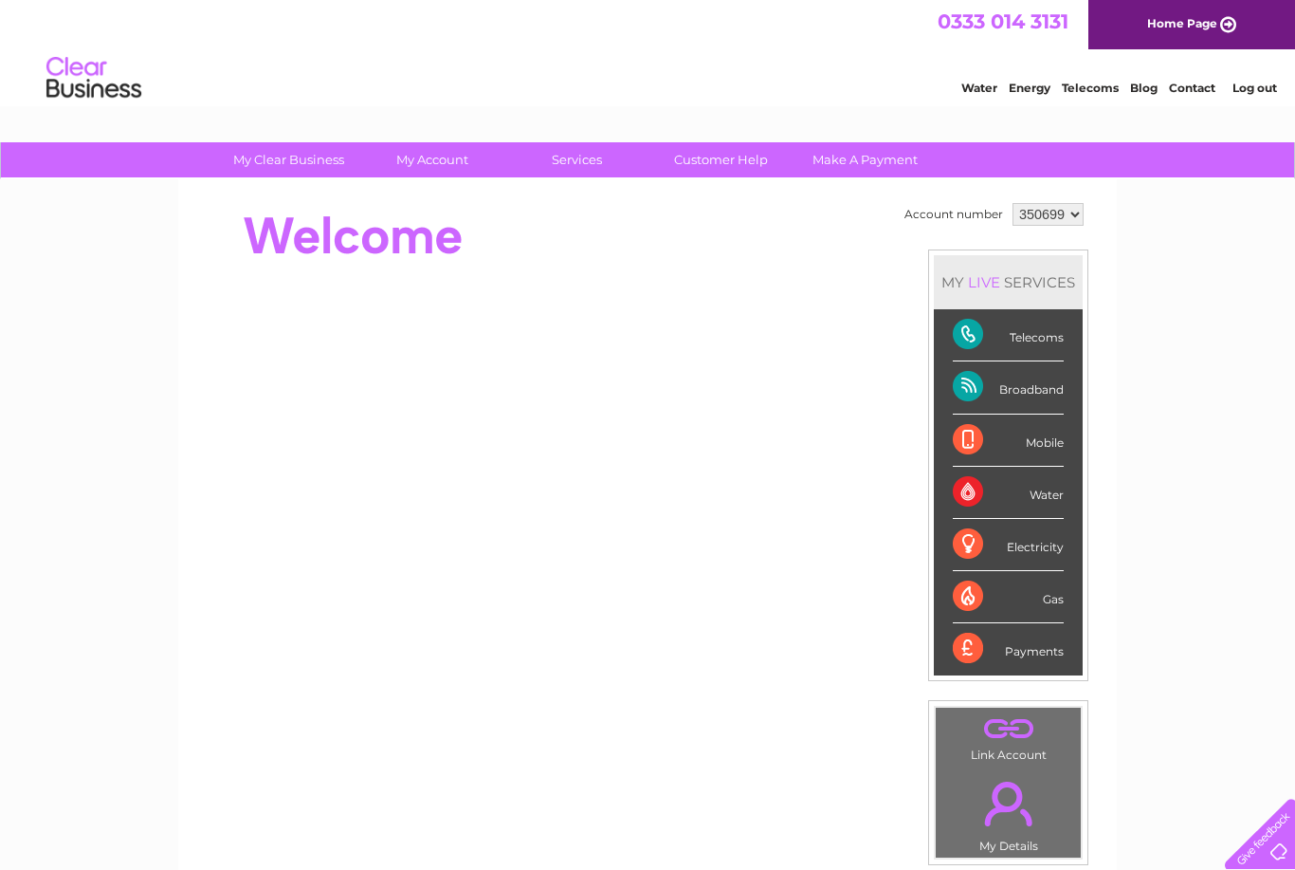
click at [1050, 650] on div "Payments" at bounding box center [1008, 648] width 111 height 51
click at [1053, 221] on select "350699" at bounding box center [1048, 214] width 71 height 23
